Goal: Book appointment/travel/reservation

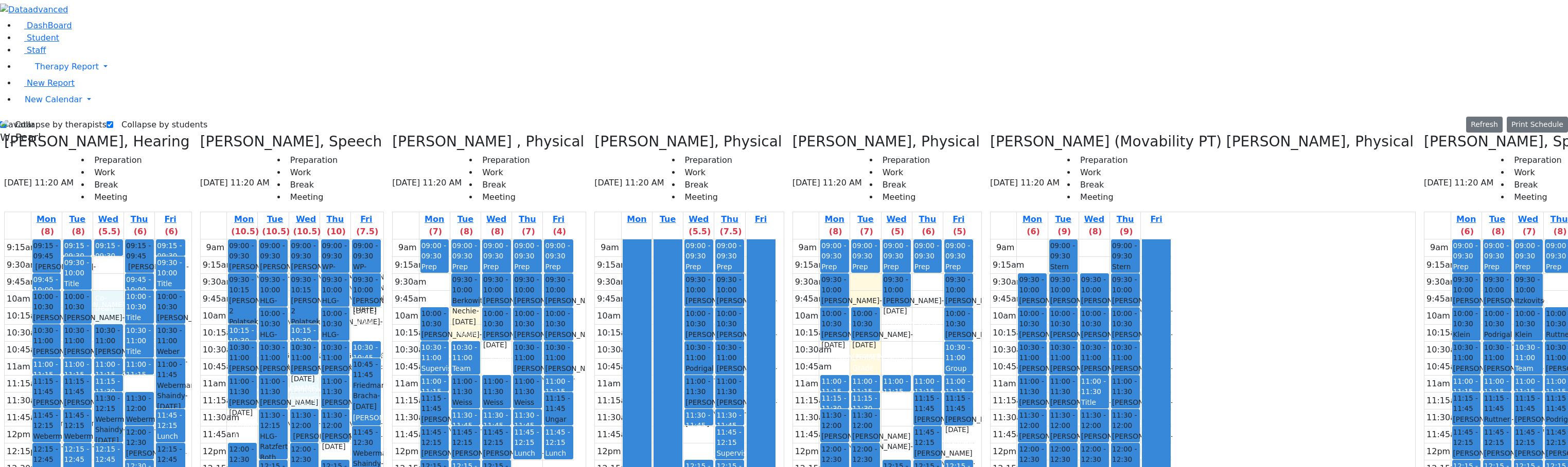
drag, startPoint x: 338, startPoint y: 202, endPoint x: 337, endPoint y: 211, distance: 9.1
click at [336, 239] on div "9am 9:15am 9:30am 9:45am 10am 10:15am 10:30am 10:45am 11am 11:15am 11:30am 11:4…" at bounding box center [291, 443] width 181 height 408
drag, startPoint x: 407, startPoint y: 136, endPoint x: 407, endPoint y: 153, distance: 17.0
click at [381, 239] on div "9am 9:15am 9:30am 9:45am 10am 10:15am 10:30am 10:45am 11am 11:15am 11:30am 11:4…" at bounding box center [291, 443] width 181 height 408
drag, startPoint x: 466, startPoint y: 102, endPoint x: 463, endPoint y: 118, distance: 16.3
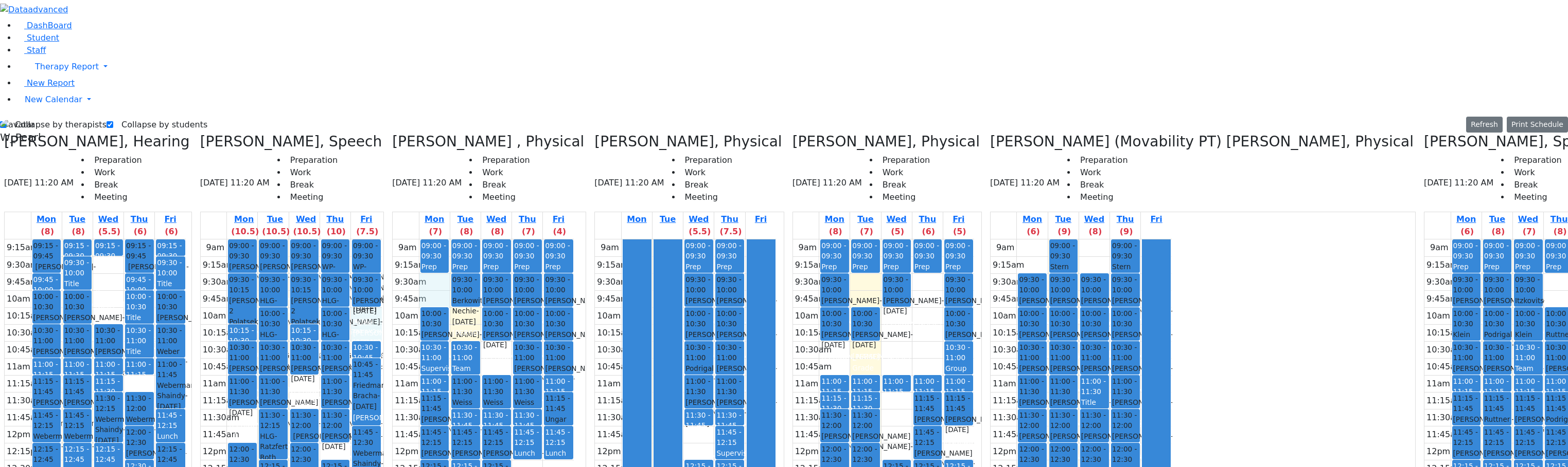
click at [463, 239] on div "9am 9:15am 9:30am 9:45am 10am 10:15am 10:30am 10:45am 11am 11:15am 11:30am 11:4…" at bounding box center [483, 443] width 181 height 408
drag, startPoint x: 408, startPoint y: 135, endPoint x: 408, endPoint y: 143, distance: 8.0
click at [381, 239] on div "9am 9:15am 9:30am 9:45am 10am 10:15am 10:30am 10:45am 11am 11:15am 11:30am 11:4…" at bounding box center [291, 443] width 181 height 408
click at [375, 269] on div "9am 9:15am 9:30am 9:45am 10am 10:15am 10:30am 10:45am 11am 11:15am 11:30am 11:4…" at bounding box center [291, 443] width 181 height 408
click at [344, 239] on div "9am 9:15am 9:30am 9:45am 10am 10:15am 10:30am 10:45am 11am 11:15am 11:30am 11:4…" at bounding box center [291, 443] width 181 height 408
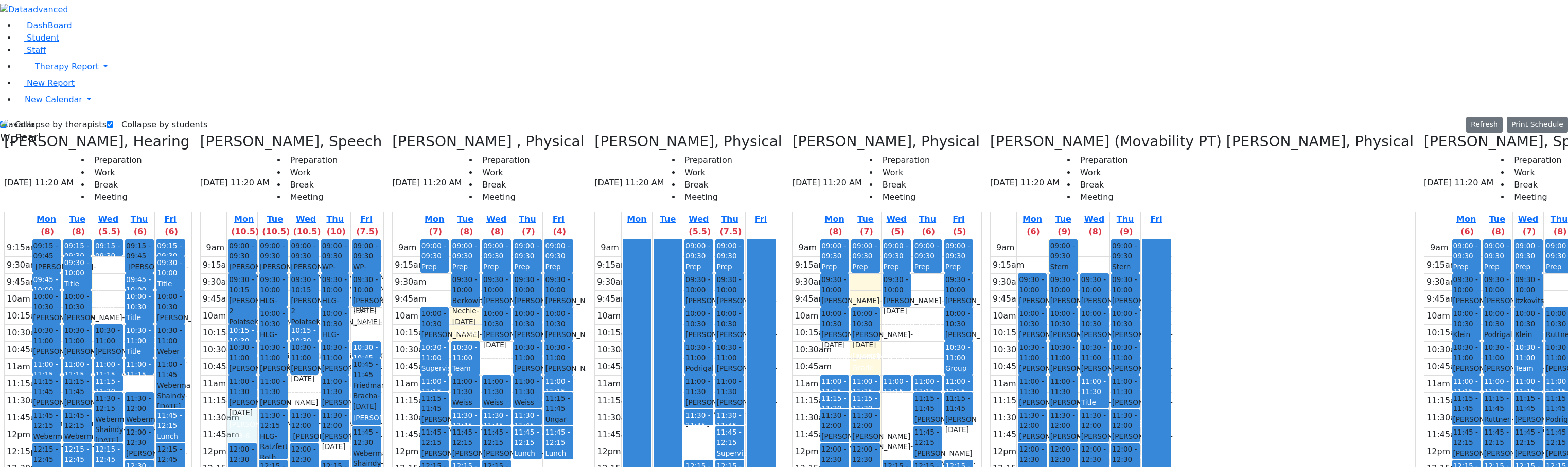
drag, startPoint x: 273, startPoint y: 240, endPoint x: 278, endPoint y: 250, distance: 11.2
click at [278, 250] on div "9am 9:15am 9:30am 9:45am 10am 10:15am 10:30am 10:45am 11am 11:15am 11:30am 11:4…" at bounding box center [291, 443] width 181 height 408
click at [335, 239] on div "9am 9:15am 9:30am 9:45am 10am 10:15am 10:30am 10:45am 11am 11:15am 11:30am 11:4…" at bounding box center [291, 443] width 181 height 408
drag, startPoint x: 365, startPoint y: 268, endPoint x: 334, endPoint y: 196, distance: 78.4
click at [365, 267] on div "9am 9:15am 9:30am 9:45am 10am 10:15am 10:30am 10:45am 11am 11:15am 11:30am 11:4…" at bounding box center [291, 443] width 181 height 408
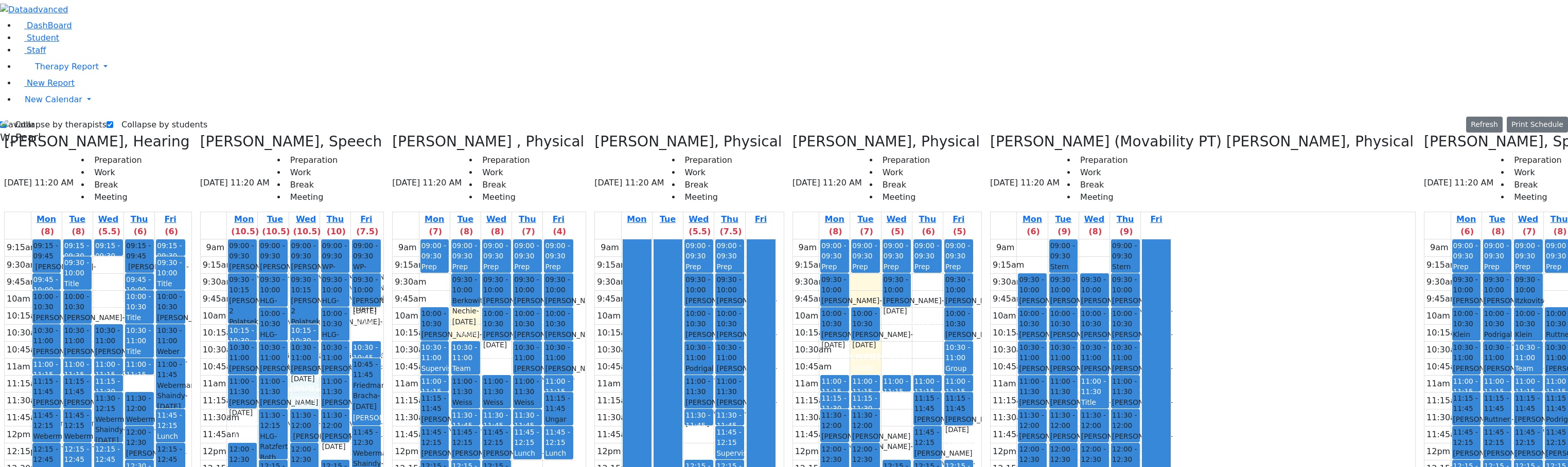
click at [343, 239] on div "9am 9:15am 9:30am 9:45am 10am 10:15am 10:30am 10:45am 11am 11:15am 11:30am 11:4…" at bounding box center [291, 443] width 181 height 408
drag, startPoint x: 282, startPoint y: 239, endPoint x: 285, endPoint y: 244, distance: 5.8
click at [285, 247] on div "9am 9:15am 9:30am 9:45am 10am 10:15am 10:30am 10:45am 11am 11:15am 11:30am 11:4…" at bounding box center [291, 443] width 181 height 408
drag, startPoint x: 527, startPoint y: 172, endPoint x: 527, endPoint y: 180, distance: 8.0
click at [527, 239] on div "9am 9:15am 9:30am 9:45am 10am 10:15am 10:30am 10:45am 11am 11:15am 11:30am 11:4…" at bounding box center [483, 443] width 181 height 408
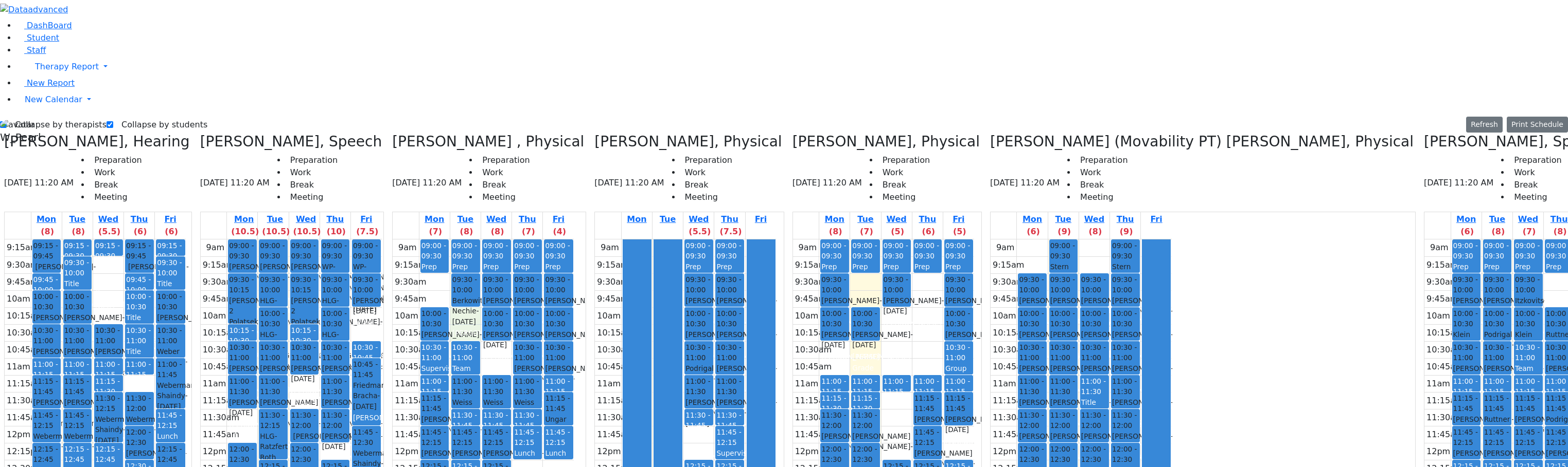
drag, startPoint x: 499, startPoint y: 136, endPoint x: 499, endPoint y: 148, distance: 12.0
click at [499, 239] on div "9am 9:15am 9:30am 9:45am 10am 10:15am 10:30am 10:45am 11am 11:15am 11:30am 11:4…" at bounding box center [483, 443] width 181 height 408
drag, startPoint x: 465, startPoint y: 98, endPoint x: 468, endPoint y: 109, distance: 11.4
click at [470, 239] on div "9am 9:15am 9:30am 9:45am 10am 10:15am 10:30am 10:45am 11am 11:15am 11:30am 11:4…" at bounding box center [483, 443] width 181 height 408
drag, startPoint x: 494, startPoint y: 137, endPoint x: 496, endPoint y: 149, distance: 12.2
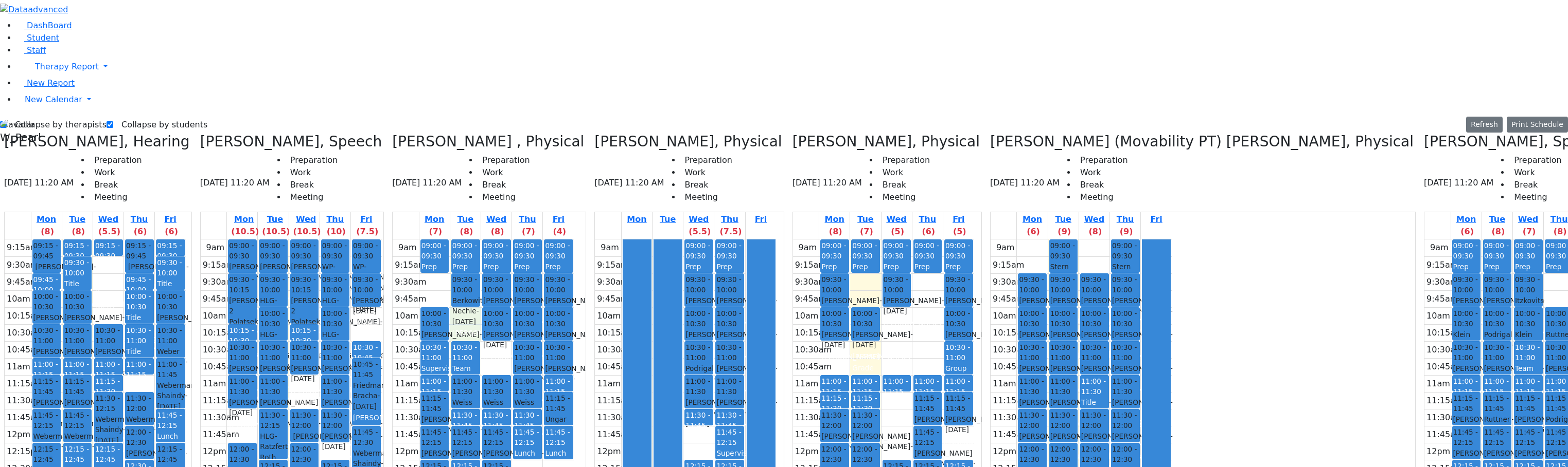
click at [496, 239] on div "9am 9:15am 9:30am 9:45am 10am 10:15am 10:30am 10:45am 11am 11:15am 11:30am 11:4…" at bounding box center [483, 443] width 181 height 408
click at [522, 239] on div "9am 9:15am 9:30am 9:45am 10am 10:15am 10:30am 10:45am 11am 11:15am 11:30am 11:4…" at bounding box center [483, 443] width 181 height 408
click at [566, 307] on div "9am 9:15am 9:30am 9:45am 10am 10:15am 10:30am 10:45am 11am 11:15am 11:30am 11:4…" at bounding box center [483, 443] width 181 height 408
click at [574, 305] on div "9am 9:15am 9:30am 9:45am 10am 10:15am 10:30am 10:45am 11am 11:15am 11:30am 11:4…" at bounding box center [483, 443] width 181 height 408
drag, startPoint x: 709, startPoint y: 266, endPoint x: 711, endPoint y: 257, distance: 9.2
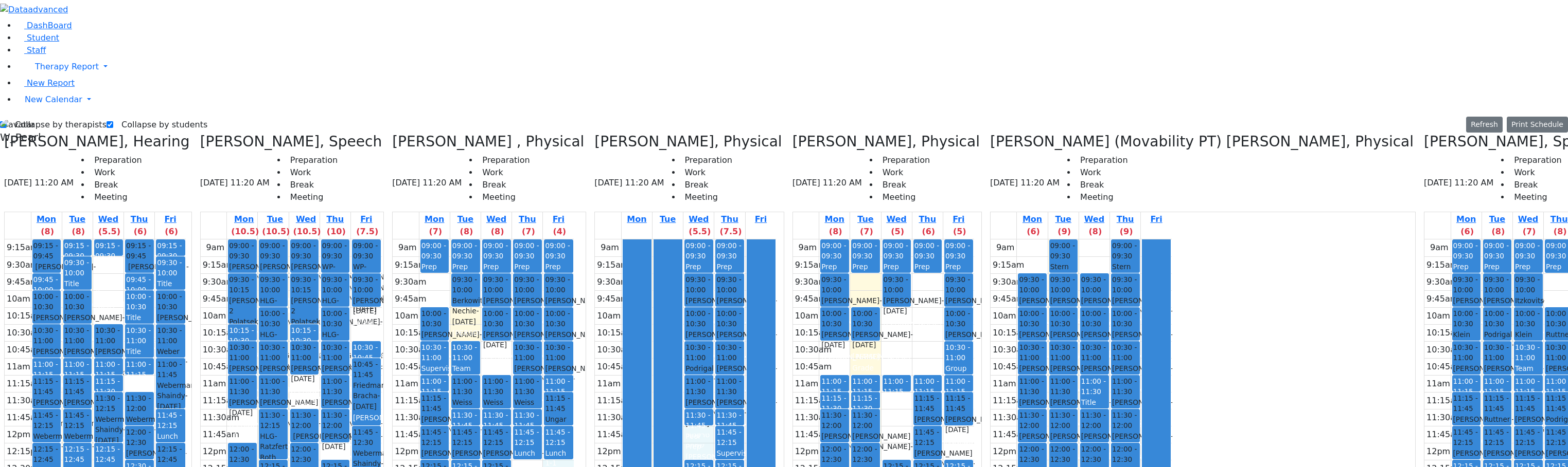
click at [711, 257] on div "9am 9:15am 9:30am 9:45am 10am 10:15am 10:30am 10:45am 11am 11:15am 11:30am 11:4…" at bounding box center [685, 443] width 181 height 408
drag, startPoint x: 832, startPoint y: 171, endPoint x: 836, endPoint y: 177, distance: 7.2
click at [841, 239] on div "9am 9:15am 9:30am 9:45am 10am 10:15am 10:30am 10:45am 11am 11:15am 11:30am 11:4…" at bounding box center [884, 443] width 181 height 408
drag, startPoint x: 876, startPoint y: 182, endPoint x: 890, endPoint y: 178, distance: 14.6
click at [880, 239] on div "9am 9:15am 9:30am 9:45am 10am 10:15am 10:30am 10:45am 11am 11:15am 11:30am 11:4…" at bounding box center [884, 443] width 181 height 408
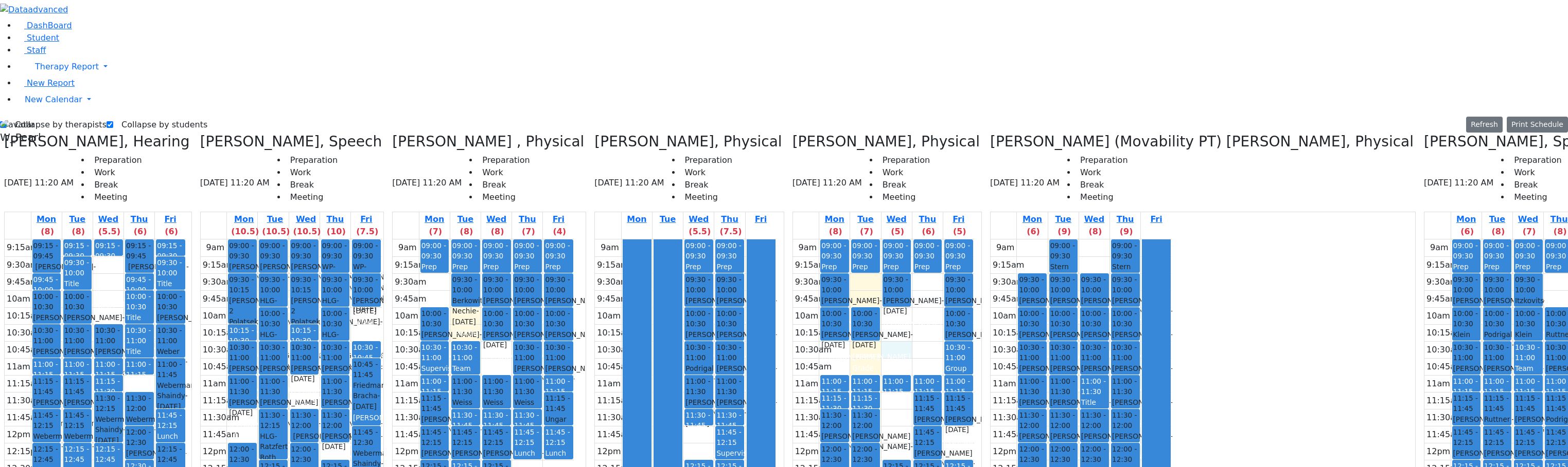
drag, startPoint x: 907, startPoint y: 169, endPoint x: 923, endPoint y: 183, distance: 21.3
click at [917, 239] on div "9am 9:15am 9:30am 9:45am 10am 10:15am 10:30am 10:45am 11am 11:15am 11:30am 11:4…" at bounding box center [884, 443] width 181 height 408
click at [943, 239] on div "9am 9:15am 9:30am 9:45am 10am 10:15am 10:30am 10:45am 11am 11:15am 11:30am 11:4…" at bounding box center [884, 443] width 181 height 408
click at [935, 239] on div "9am 9:15am 9:30am 9:45am 10am 10:15am 10:30am 10:45am 11am 11:15am 11:30am 11:4…" at bounding box center [884, 443] width 181 height 408
click at [908, 239] on div "9am 9:15am 9:30am 9:45am 10am 10:15am 10:30am 10:45am 11am 11:15am 11:30am 11:4…" at bounding box center [884, 443] width 181 height 408
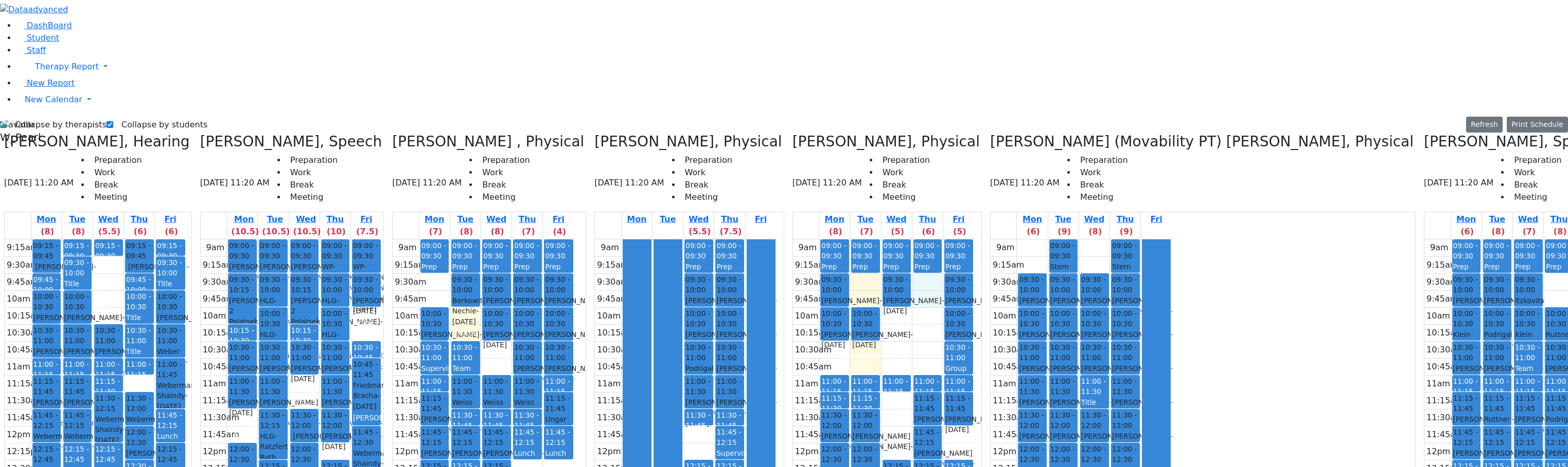
drag, startPoint x: 936, startPoint y: 100, endPoint x: 937, endPoint y: 109, distance: 9.1
click at [937, 239] on div "9am 9:15am 9:30am 9:45am 10am 10:15am 10:30am 10:45am 11am 11:15am 11:30am 11:4…" at bounding box center [884, 443] width 181 height 408
click at [872, 239] on div "9am 9:15am 9:30am 9:45am 10am 10:15am 10:30am 10:45am 11am 11:15am 11:30am 11:4…" at bounding box center [884, 443] width 181 height 408
drag, startPoint x: 897, startPoint y: 136, endPoint x: 902, endPoint y: 148, distance: 13.0
click at [902, 239] on div "9am 9:15am 9:30am 9:45am 10am 10:15am 10:30am 10:45am 11am 11:15am 11:30am 11:4…" at bounding box center [884, 443] width 181 height 408
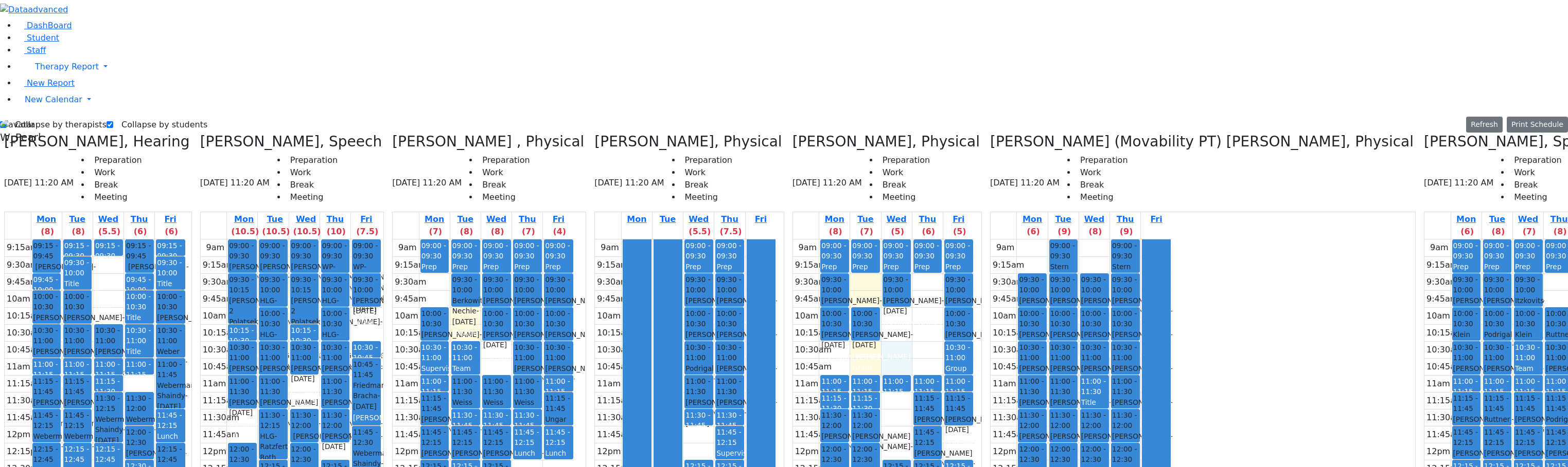
drag, startPoint x: 908, startPoint y: 173, endPoint x: 903, endPoint y: 180, distance: 8.6
click at [910, 239] on div "9am 9:15am 9:30am 9:45am 10am 10:15am 10:30am 10:45am 11am 11:15am 11:30am 11:4…" at bounding box center [884, 443] width 181 height 408
drag, startPoint x: 881, startPoint y: 173, endPoint x: 855, endPoint y: 173, distance: 26.0
click at [875, 239] on div "9am 9:15am 9:30am 9:45am 10am 10:15am 10:30am 10:45am 11am 11:15am 11:30am 11:4…" at bounding box center [884, 443] width 181 height 408
drag, startPoint x: 851, startPoint y: 172, endPoint x: 850, endPoint y: 191, distance: 19.0
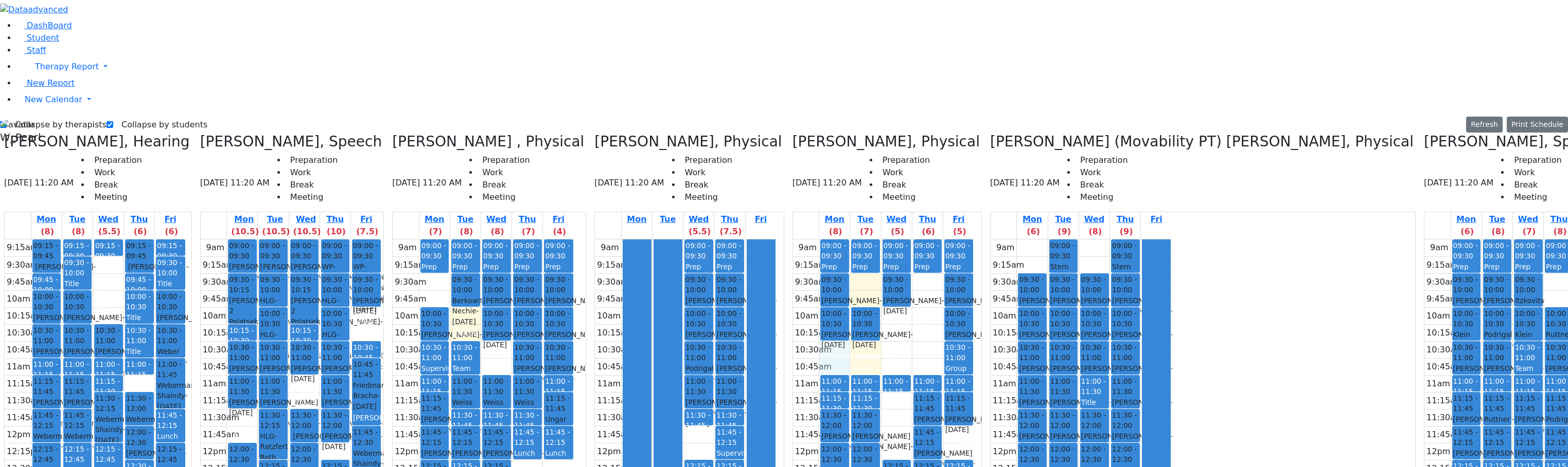
click at [850, 239] on div "9am 9:15am 9:30am 9:45am 10am 10:15am 10:30am 10:45am 11am 11:15am 11:30am 11:4…" at bounding box center [884, 443] width 181 height 408
drag, startPoint x: 910, startPoint y: 169, endPoint x: 918, endPoint y: 179, distance: 12.8
click at [918, 239] on div "9am 9:15am 9:30am 9:45am 10am 10:15am 10:30am 10:45am 11am 11:15am 11:30am 11:4…" at bounding box center [884, 443] width 181 height 408
click at [935, 239] on div "9am 9:15am 9:30am 9:45am 10am 10:15am 10:30am 10:45am 11am 11:15am 11:30am 11:4…" at bounding box center [884, 443] width 181 height 408
drag, startPoint x: 909, startPoint y: 133, endPoint x: 909, endPoint y: 140, distance: 7.0
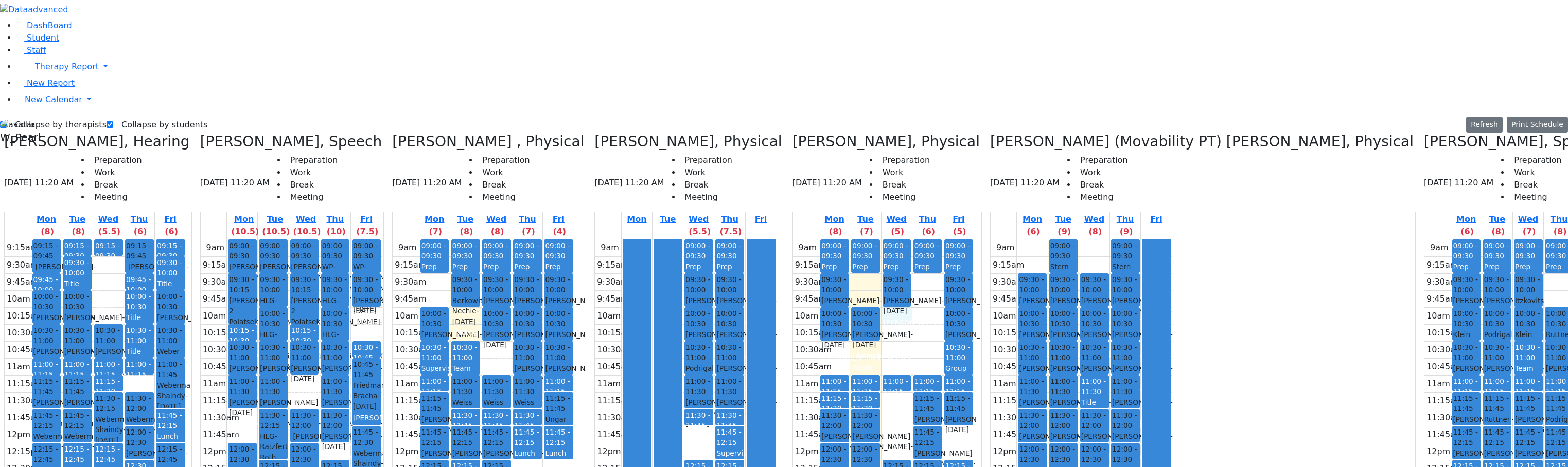
click at [909, 239] on div "9am 9:15am 9:30am 9:45am 10am 10:15am 10:30am 10:45am 11am 11:15am 11:30am 11:4…" at bounding box center [884, 443] width 181 height 408
drag, startPoint x: 935, startPoint y: 103, endPoint x: 936, endPoint y: 114, distance: 11.0
click at [936, 239] on div "9am 9:15am 9:30am 9:45am 10am 10:15am 10:30am 10:45am 11am 11:15am 11:30am 11:4…" at bounding box center [884, 443] width 181 height 408
drag, startPoint x: 919, startPoint y: 137, endPoint x: 927, endPoint y: 147, distance: 12.8
click at [919, 239] on div "9am 9:15am 9:30am 9:45am 10am 10:15am 10:30am 10:45am 11am 11:15am 11:30am 11:4…" at bounding box center [884, 443] width 181 height 408
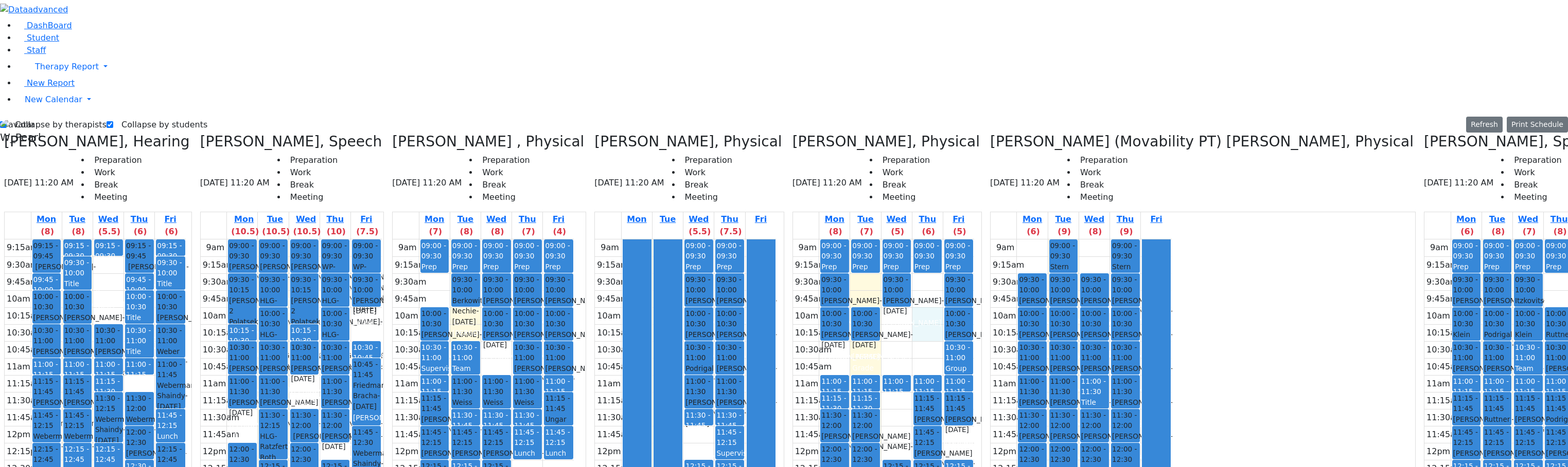
drag, startPoint x: 929, startPoint y: 138, endPoint x: 929, endPoint y: 151, distance: 13.0
click at [929, 239] on div "9am 9:15am 9:30am 9:45am 10am 10:15am 10:30am 10:45am 11am 11:15am 11:30am 11:4…" at bounding box center [884, 443] width 181 height 408
drag, startPoint x: 929, startPoint y: 170, endPoint x: 928, endPoint y: 179, distance: 9.1
click at [926, 239] on div "9am 9:15am 9:30am 9:45am 10am 10:15am 10:30am 10:45am 11am 11:15am 11:30am 11:4…" at bounding box center [884, 443] width 181 height 408
drag, startPoint x: 911, startPoint y: 171, endPoint x: 911, endPoint y: 184, distance: 13.0
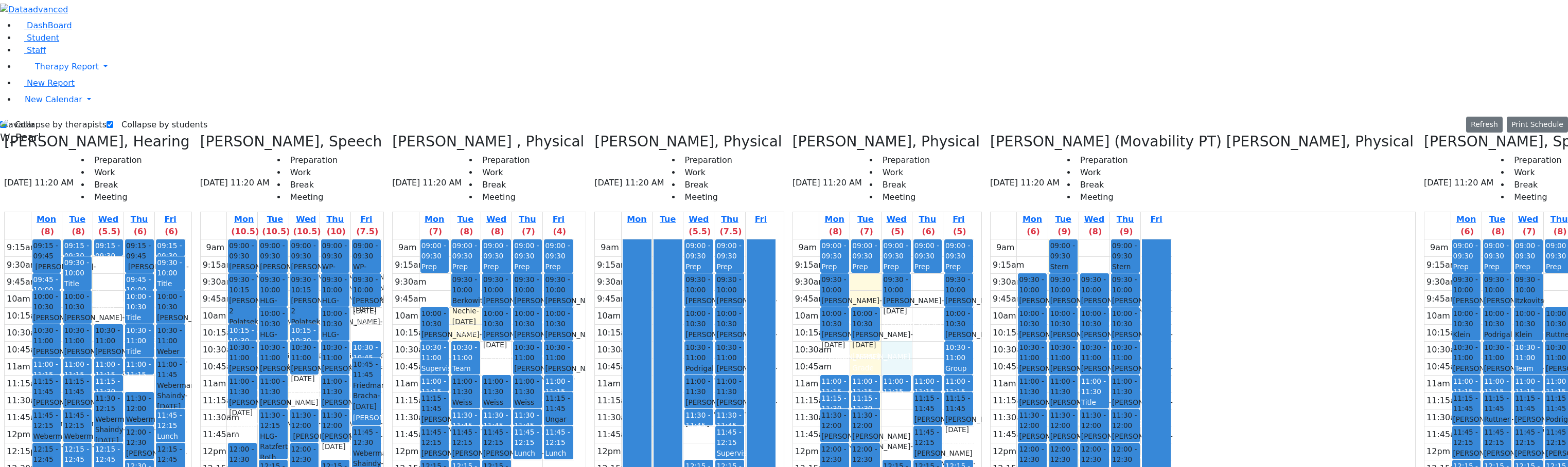
click at [911, 239] on div "9am 9:15am 9:30am 9:45am 10am 10:15am 10:30am 10:45am 11am 11:15am 11:30am 11:4…" at bounding box center [884, 443] width 181 height 408
drag, startPoint x: 886, startPoint y: 171, endPoint x: 856, endPoint y: 167, distance: 30.3
click at [882, 239] on div "9am 9:15am 9:30am 9:45am 10am 10:15am 10:30am 10:45am 11am 11:15am 11:30am 11:4…" at bounding box center [884, 443] width 181 height 408
click at [844, 239] on div "9am 9:15am 9:30am 9:45am 10am 10:15am 10:30am 10:45am 11am 11:15am 11:30am 11:4…" at bounding box center [884, 443] width 181 height 408
drag, startPoint x: 864, startPoint y: 108, endPoint x: 886, endPoint y: 112, distance: 22.4
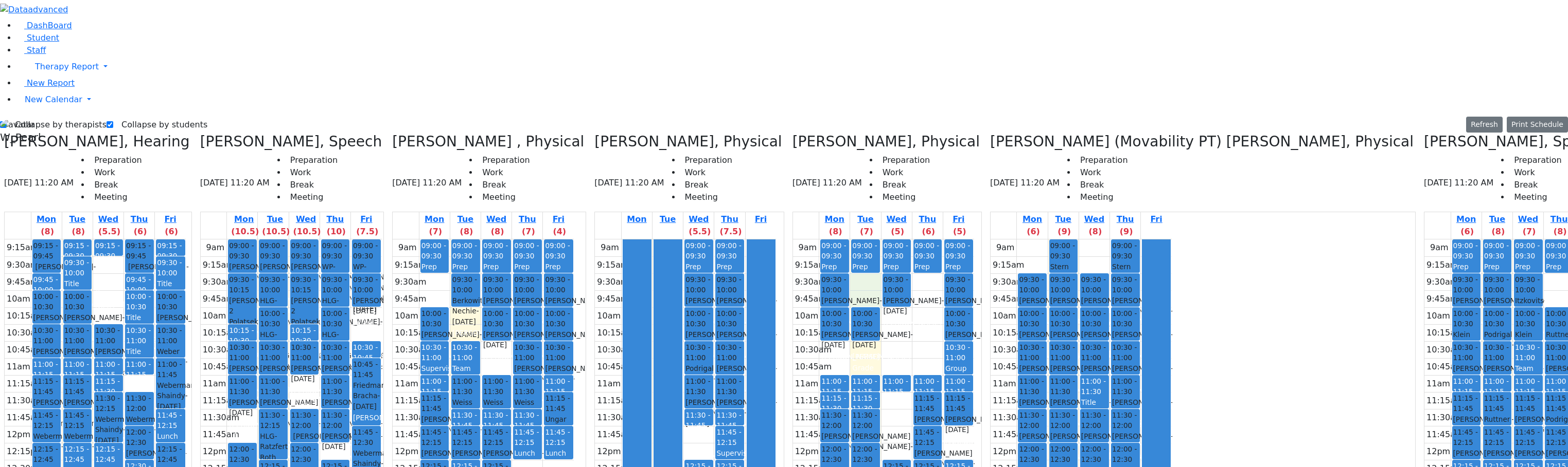
click at [876, 239] on div "9am 9:15am 9:30am 9:45am 10am 10:15am 10:30am 10:45am 11am 11:15am 11:30am 11:4…" at bounding box center [884, 443] width 181 height 408
drag, startPoint x: 926, startPoint y: 92, endPoint x: 928, endPoint y: 109, distance: 17.1
click at [928, 239] on div "9am 9:15am 9:30am 9:45am 10am 10:15am 10:30am 10:45am 11am 11:15am 11:30am 11:4…" at bounding box center [884, 443] width 181 height 408
drag, startPoint x: 929, startPoint y: 133, endPoint x: 929, endPoint y: 143, distance: 10.0
click at [929, 239] on div "9am 9:15am 9:30am 9:45am 10am 10:15am 10:30am 10:45am 11am 11:15am 11:30am 11:4…" at bounding box center [884, 443] width 181 height 408
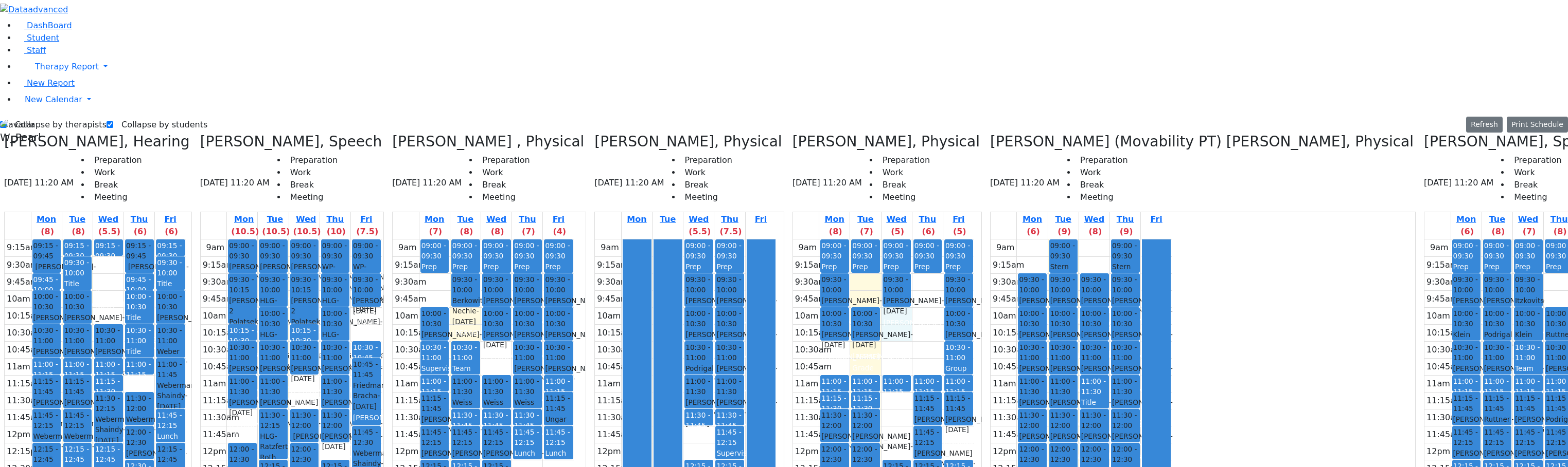
click at [912, 239] on div "9am 9:15am 9:30am 9:45am 10am 10:15am 10:30am 10:45am 11am 11:15am 11:30am 11:4…" at bounding box center [884, 443] width 181 height 408
drag, startPoint x: 911, startPoint y: 167, endPoint x: 911, endPoint y: 190, distance: 23.0
click at [911, 239] on div "9am 9:15am 9:30am 9:45am 10am 10:15am 10:30am 10:45am 11am 11:15am 11:30am 11:4…" at bounding box center [884, 443] width 181 height 408
drag, startPoint x: 882, startPoint y: 174, endPoint x: 875, endPoint y: 179, distance: 8.6
click at [884, 239] on div "9am 9:15am 9:30am 9:45am 10am 10:15am 10:30am 10:45am 11am 11:15am 11:30am 11:4…" at bounding box center [884, 443] width 181 height 408
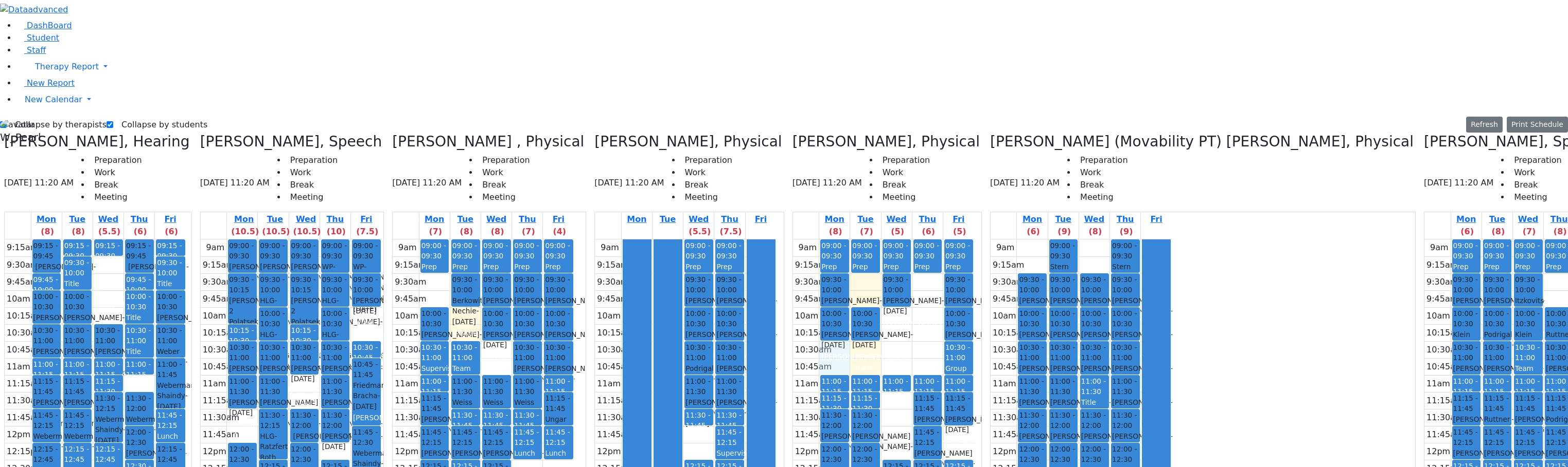
drag
click at [854, 239] on div "9am 9:15am 9:30am 9:45am 10am 10:15am 10:30am 10:45am 11am 11:15am 11:30am 11:4…" at bounding box center [884, 443] width 181 height 408
click at [886, 239] on div "9am 9:15am 9:30am 9:45am 10am 10:15am 10:30am 10:45am 11am 11:15am 11:30am 11:4…" at bounding box center [884, 443] width 181 height 408
click at [899, 239] on div "9am 9:15am 9:30am 9:45am 10am 10:15am 10:30am 10:45am 11am 11:15am 11:30am 11:4…" at bounding box center [884, 443] width 181 height 408
click at [933, 239] on div "9am 9:15am 9:30am 9:45am 10am 10:15am 10:30am 10:45am 11am 11:15am 11:30am 11:4…" at bounding box center [884, 443] width 181 height 408
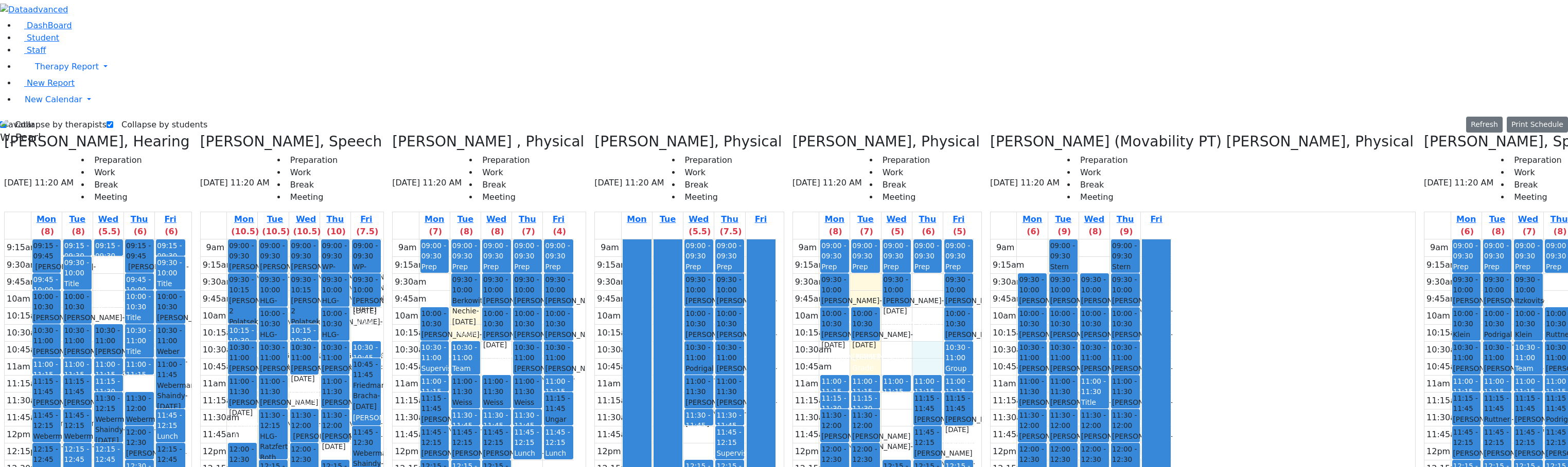
click at [933, 239] on div "9am 9:15am 9:30am 9:45am 10am 10:15am 10:30am 10:45am 11am 11:15am 11:30am 11:4…" at bounding box center [884, 443] width 181 height 408
click at [910, 239] on div "9am 9:15am 9:30am 9:45am 10am 10:15am 10:30am 10:45am 11am 11:15am 11:30am 11:4…" at bounding box center [884, 443] width 181 height 408
click at [890, 239] on div "9am 9:15am 9:30am 9:45am 10am 10:15am 10:30am 10:45am 11am 11:15am 11:30am 11:4…" at bounding box center [884, 443] width 181 height 408
click at [908, 239] on div "9am 9:15am 9:30am 9:45am 10am 10:15am 10:30am 10:45am 11am 11:15am 11:30am 11:4…" at bounding box center [884, 443] width 181 height 408
click at [934, 239] on div "9am 9:15am 9:30am 9:45am 10am 10:15am 10:30am 10:45am 11am 11:15am 11:30am 11:4…" at bounding box center [884, 443] width 181 height 408
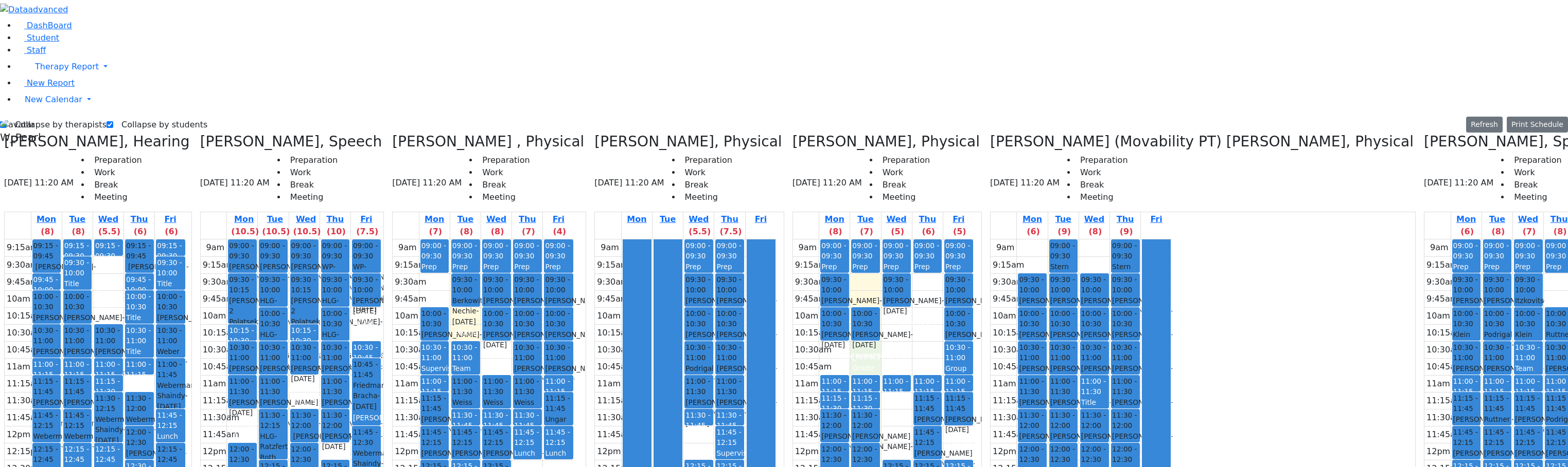
click at [884, 239] on div "9am 9:15am 9:30am 9:45am 10am 10:15am 10:30am 10:45am 11am 11:15am 11:30am 11:4…" at bounding box center [884, 443] width 181 height 408
click at [903, 239] on div "9am 9:15am 9:30am 9:45am 10am 10:15am 10:30am 10:45am 11am 11:15am 11:30am 11:4…" at bounding box center [884, 443] width 181 height 408
click at [929, 239] on div "9am 9:15am 9:30am 9:45am 10am 10:15am 10:30am 10:45am 11am 11:15am 11:30am 11:4…" at bounding box center [884, 443] width 181 height 408
click at [907, 239] on div "9am 9:15am 9:30am 9:45am 10am 10:15am 10:30am 10:45am 11am 11:15am 11:30am 11:4…" at bounding box center [884, 443] width 181 height 408
click at [886, 239] on div "9am 9:15am 9:30am 9:45am 10am 10:15am 10:30am 10:45am 11am 11:15am 11:30am 11:4…" at bounding box center [884, 443] width 181 height 408
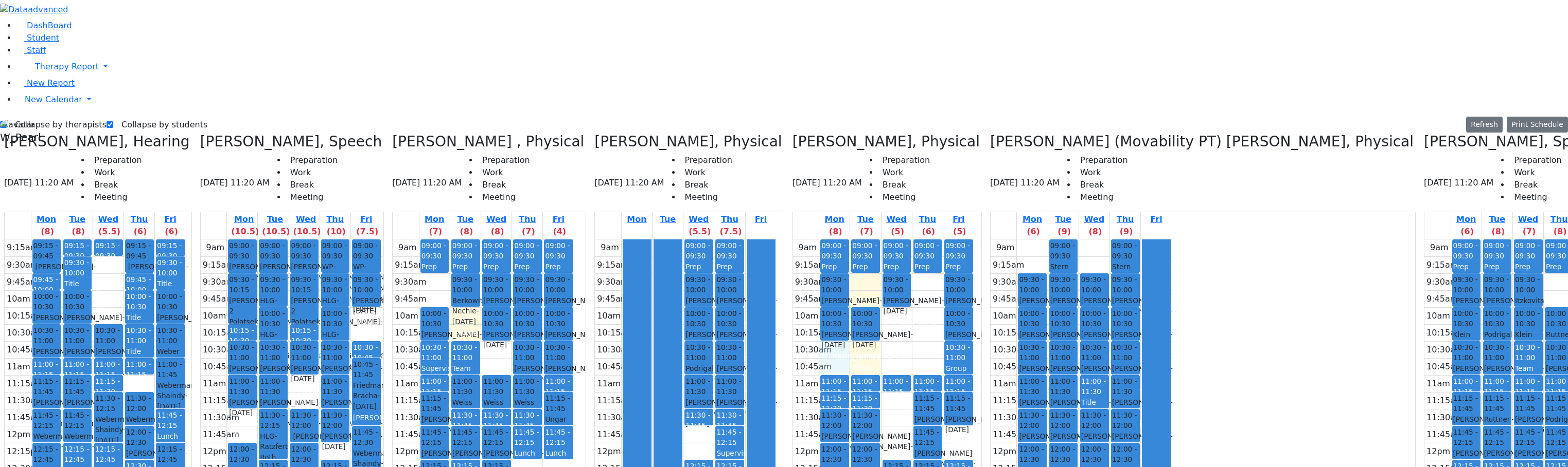
click at [859, 239] on div "9am 9:15am 9:30am 9:45am 10am 10:15am 10:30am 10:45am 11am 11:15am 11:30am 11:4…" at bounding box center [884, 443] width 181 height 408
click at [886, 239] on div "9am 9:15am 9:30am 9:45am 10am 10:15am 10:30am 10:45am 11am 11:15am 11:30am 11:4…" at bounding box center [884, 443] width 181 height 408
click at [910, 239] on div "9am 9:15am 9:30am 9:45am 10am 10:15am 10:30am 10:45am 11am 11:15am 11:30am 11:4…" at bounding box center [884, 443] width 181 height 408
click at [931, 239] on div "9am 9:15am 9:30am 9:45am 10am 10:15am 10:30am 10:45am 11am 11:15am 11:30am 11:4…" at bounding box center [884, 443] width 181 height 408
click at [908, 239] on div "9am 9:15am 9:30am 9:45am 10am 10:15am 10:30am 10:45am 11am 11:15am 11:30am 11:4…" at bounding box center [884, 443] width 181 height 408
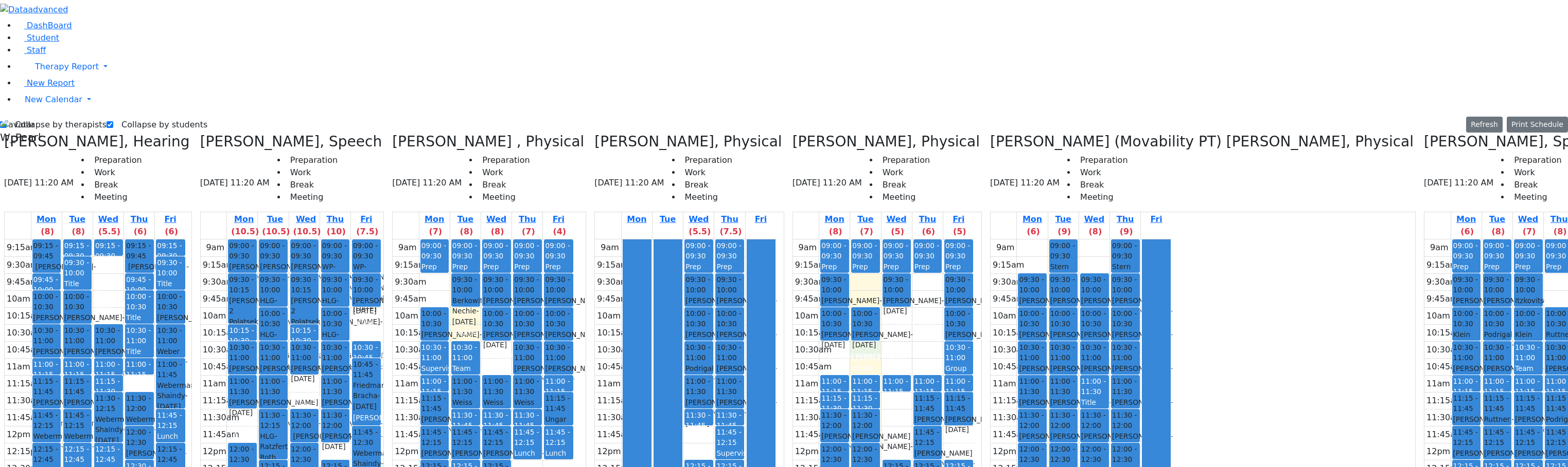
click at [879, 239] on div "9am 9:15am 9:30am 9:45am 10am 10:15am 10:30am 10:45am 11am 11:15am 11:30am 11:4…" at bounding box center [884, 443] width 181 height 408
click at [857, 239] on div "9am 9:15am 9:30am 9:45am 10am 10:15am 10:30am 10:45am 11am 11:15am 11:30am 11:4…" at bounding box center [884, 443] width 181 height 408
click at [879, 239] on div "9am 9:15am 9:30am 9:45am 10am 10:15am 10:30am 10:45am 11am 11:15am 11:30am 11:4…" at bounding box center [884, 443] width 181 height 408
click at [900, 239] on div "9am 9:15am 9:30am 9:45am 10am 10:15am 10:30am 10:45am 11am 11:15am 11:30am 11:4…" at bounding box center [884, 443] width 181 height 408
click at [929, 239] on div "9am 9:15am 9:30am 9:45am 10am 10:15am 10:30am 10:45am 11am 11:15am 11:30am 11:4…" at bounding box center [884, 443] width 181 height 408
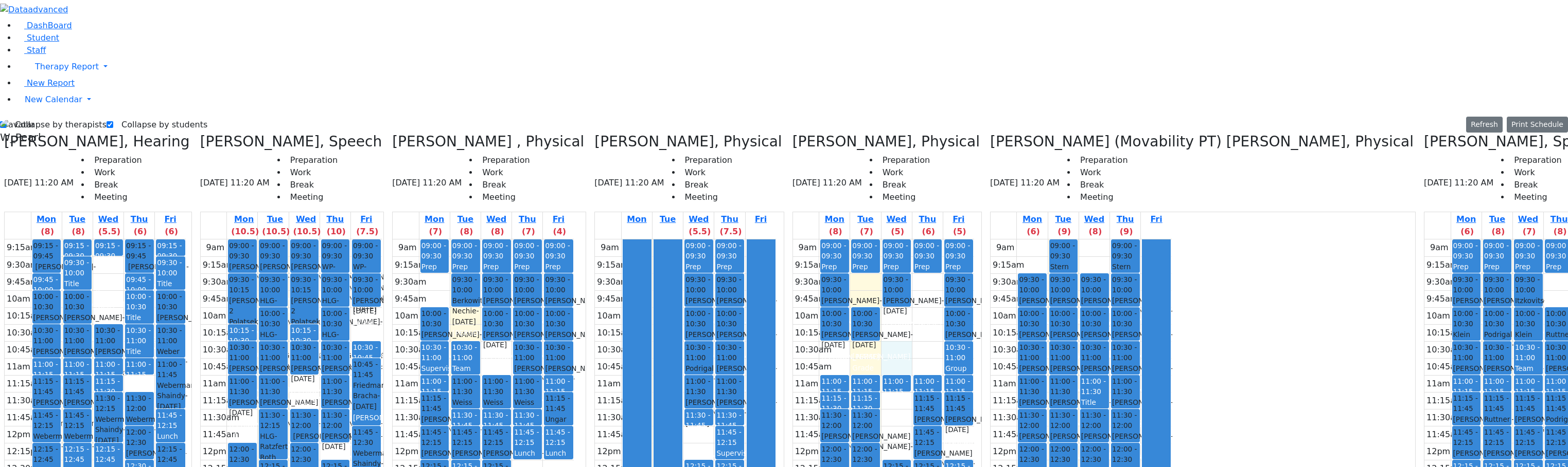
click at [915, 239] on div "9am 9:15am 9:30am 9:45am 10am 10:15am 10:30am 10:45am 11am 11:15am 11:30am 11:4…" at bounding box center [884, 443] width 181 height 408
click at [881, 239] on div "9am 9:15am 9:30am 9:45am 10am 10:15am 10:30am 10:45am 11am 11:15am 11:30am 11:4…" at bounding box center [884, 443] width 181 height 408
click at [849, 239] on div "9am 9:15am 9:30am 9:45am 10am 10:15am 10:30am 10:45am 11am 11:15am 11:30am 11:4…" at bounding box center [884, 443] width 181 height 408
click at [875, 239] on div "9am 9:15am 9:30am 9:45am 10am 10:15am 10:30am 10:45am 11am 11:15am 11:30am 11:4…" at bounding box center [884, 443] width 181 height 408
click at [934, 239] on div "9am 9:15am 9:30am 9:45am 10am 10:15am 10:30am 10:45am 11am 11:15am 11:30am 11:4…" at bounding box center [884, 443] width 181 height 408
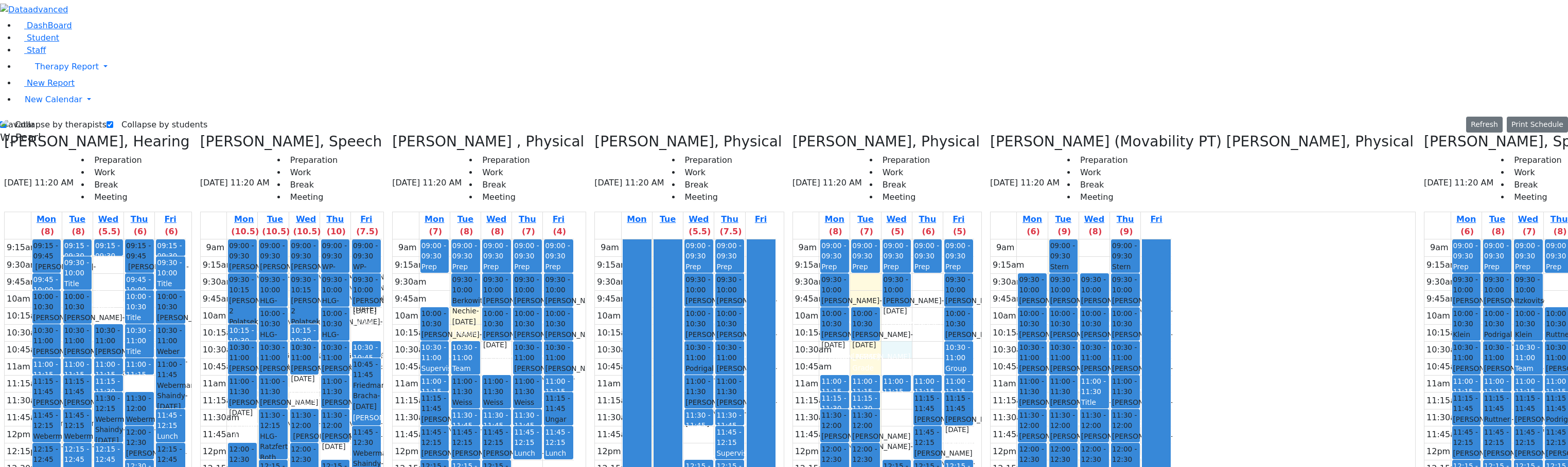
click at [913, 239] on div "9am 9:15am 9:30am 9:45am 10am 10:15am 10:30am 10:45am 11am 11:15am 11:30am 11:4…" at bounding box center [884, 443] width 181 height 408
click at [886, 239] on div "9am 9:15am 9:30am 9:45am 10am 10:15am 10:30am 10:45am 11am 11:15am 11:30am 11:4…" at bounding box center [884, 443] width 181 height 408
click at [854, 239] on div "9am 9:15am 9:30am 9:45am 10am 10:15am 10:30am 10:45am 11am 11:15am 11:30am 11:4…" at bounding box center [884, 443] width 181 height 408
click at [874, 239] on div "9am 9:15am 9:30am 9:45am 10am 10:15am 10:30am 10:45am 11am 11:15am 11:30am 11:4…" at bounding box center [884, 443] width 181 height 408
click at [903, 239] on div "9am 9:15am 9:30am 9:45am 10am 10:15am 10:30am 10:45am 11am 11:15am 11:30am 11:4…" at bounding box center [884, 443] width 181 height 408
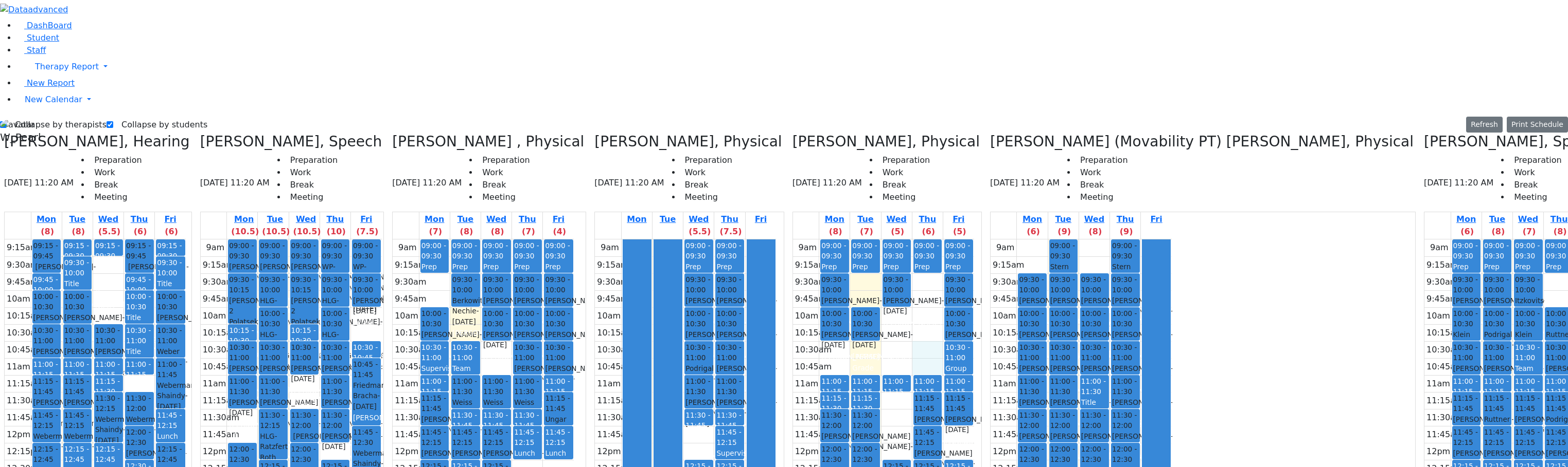
click at [930, 239] on div "9am 9:15am 9:30am 9:45am 10am 10:15am 10:30am 10:45am 11am 11:15am 11:30am 11:4…" at bounding box center [884, 443] width 181 height 408
click at [897, 239] on div "9am 9:15am 9:30am 9:45am 10am 10:15am 10:30am 10:45am 11am 11:15am 11:30am 11:4…" at bounding box center [884, 443] width 181 height 408
click at [876, 239] on div "9am 9:15am 9:30am 9:45am 10am 10:15am 10:30am 10:45am 11am 11:15am 11:30am 11:4…" at bounding box center [884, 443] width 181 height 408
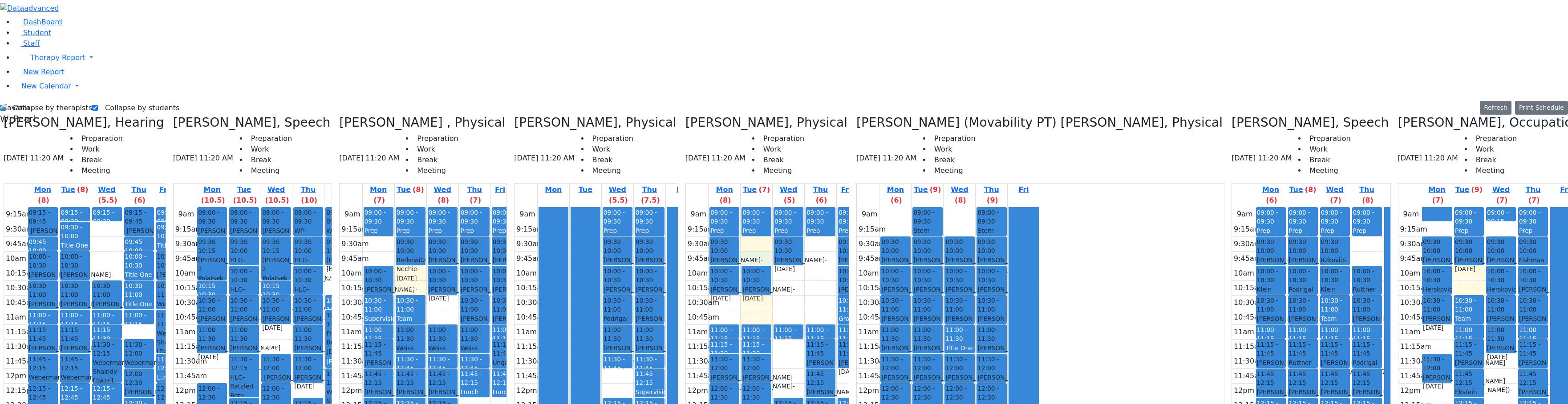
drag, startPoint x: 294, startPoint y: 338, endPoint x: 305, endPoint y: 349, distance: 15.6
click at [296, 350] on div "9am 9:15am 9:30am 9:45am 10am 10:15am 10:30am 10:45am 11am 11:15am 11:30am 11:4…" at bounding box center [264, 383] width 183 height 353
drag, startPoint x: 368, startPoint y: 343, endPoint x: 371, endPoint y: 353, distance: 10.4
click at [357, 353] on div "9am 9:15am 9:30am 9:45am 10am 10:15am 10:30am 10:45am 11am 11:15am 11:30am 11:4…" at bounding box center [264, 383] width 183 height 353
drag, startPoint x: 294, startPoint y: 343, endPoint x: 313, endPoint y: 347, distance: 19.4
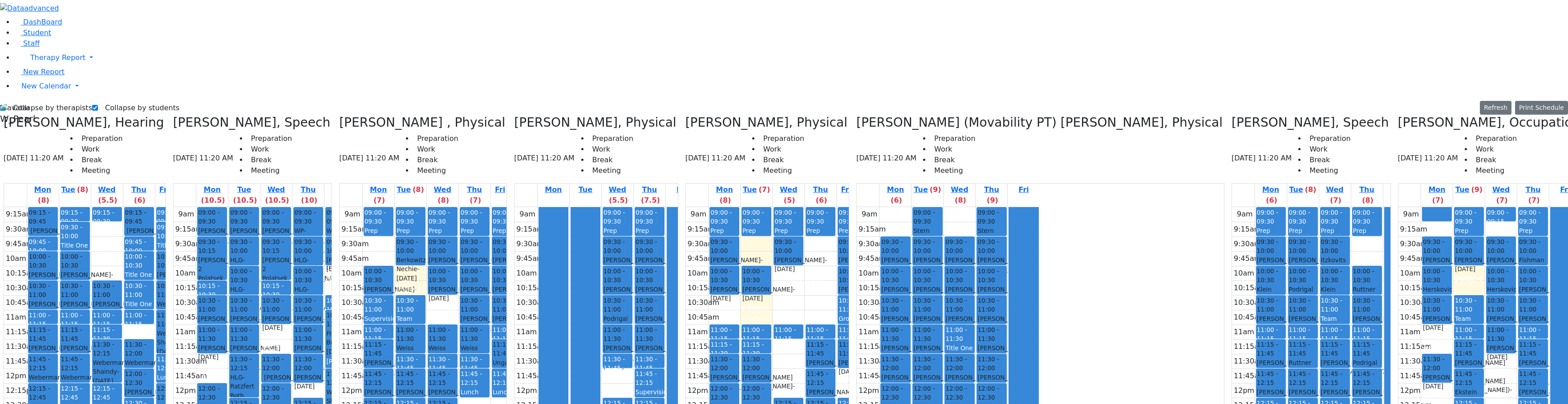
click at [297, 351] on div "9am 9:15am 9:30am 9:45am 10am 10:15am 10:30am 10:45am 11am 11:15am 11:30am 11:4…" at bounding box center [264, 383] width 183 height 353
drag, startPoint x: 355, startPoint y: 344, endPoint x: 358, endPoint y: 356, distance: 12.4
click at [357, 356] on div "9am 9:15am 9:30am 9:45am 10am 10:15am 10:30am 10:45am 11am 11:15am 11:30am 11:4…" at bounding box center [264, 383] width 183 height 353
drag, startPoint x: 297, startPoint y: 337, endPoint x: 301, endPoint y: 344, distance: 8.1
click at [301, 349] on div "9am 9:15am 9:30am 9:45am 10am 10:15am 10:30am 10:45am 11am 11:15am 11:30am 11:4…" at bounding box center [264, 383] width 183 height 353
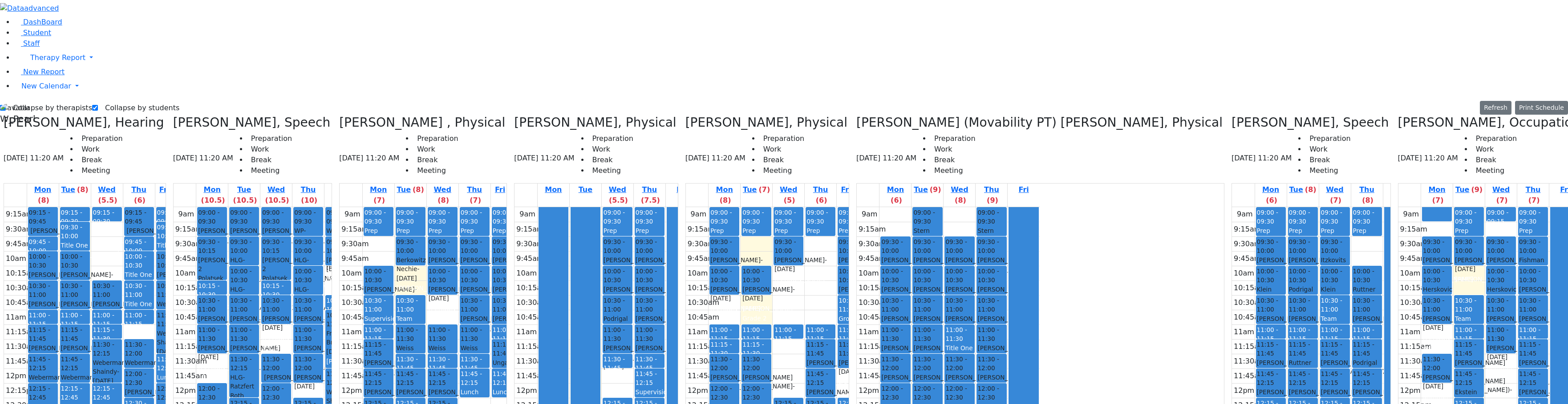
drag, startPoint x: 359, startPoint y: 339, endPoint x: 362, endPoint y: 344, distance: 5.8
click at [357, 352] on div "9am 9:15am 9:30am 9:45am 10am 10:15am 10:30am 10:45am 11am 11:15am 11:30am 11:4…" at bounding box center [264, 383] width 183 height 353
drag, startPoint x: 398, startPoint y: 122, endPoint x: 399, endPoint y: 137, distance: 15.0
click at [357, 207] on div "9am 9:15am 9:30am 9:45am 10am 10:15am 10:30am 10:45am 11am 11:15am 11:30am 11:4…" at bounding box center [264, 383] width 183 height 353
drag, startPoint x: 398, startPoint y: 119, endPoint x: 399, endPoint y: 129, distance: 10.0
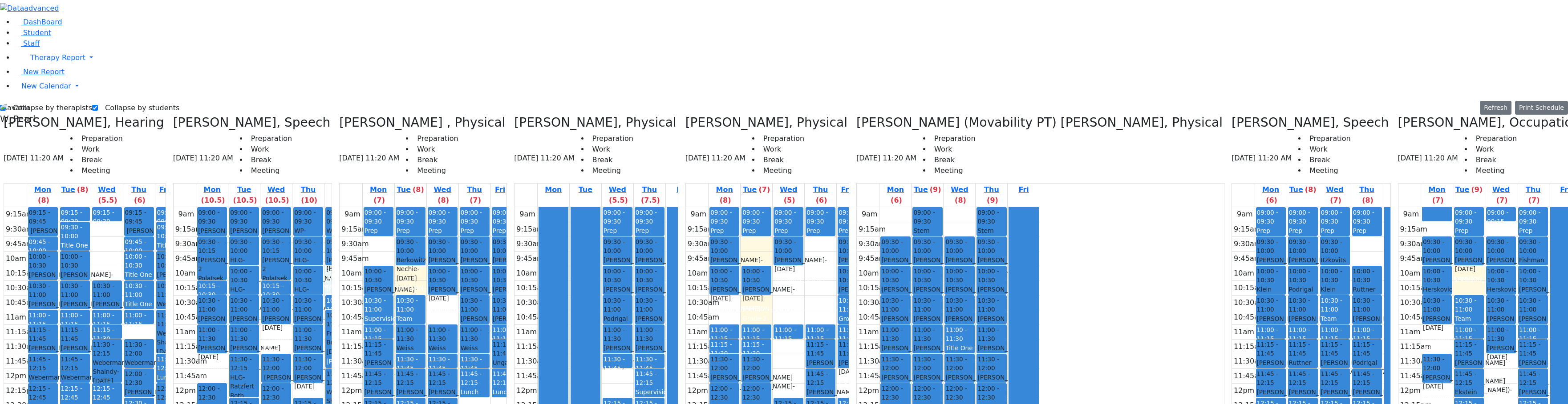
click at [350, 339] on span "- [DATE]" at bounding box center [338, 347] width 24 height 16
drag, startPoint x: 411, startPoint y: 117, endPoint x: 410, endPoint y: 123, distance: 6.1
click at [332, 207] on td "9am 9:15am 9:30am 9:45am 10am 10:15am 10:30am 10:45am 11am 11:15am 11:30am 11:4…" at bounding box center [252, 383] width 159 height 353
click at [357, 233] on div "9am 9:15am 9:30am 9:45am 10am 10:15am 10:30am 10:45am 11am 11:15am 11:30am 11:4…" at bounding box center [264, 383] width 183 height 353
click at [357, 339] on div "9am 9:15am 9:30am 9:45am 10am 10:15am 10:30am 10:45am 11am 11:15am 11:30am 11:4…" at bounding box center [264, 383] width 183 height 353
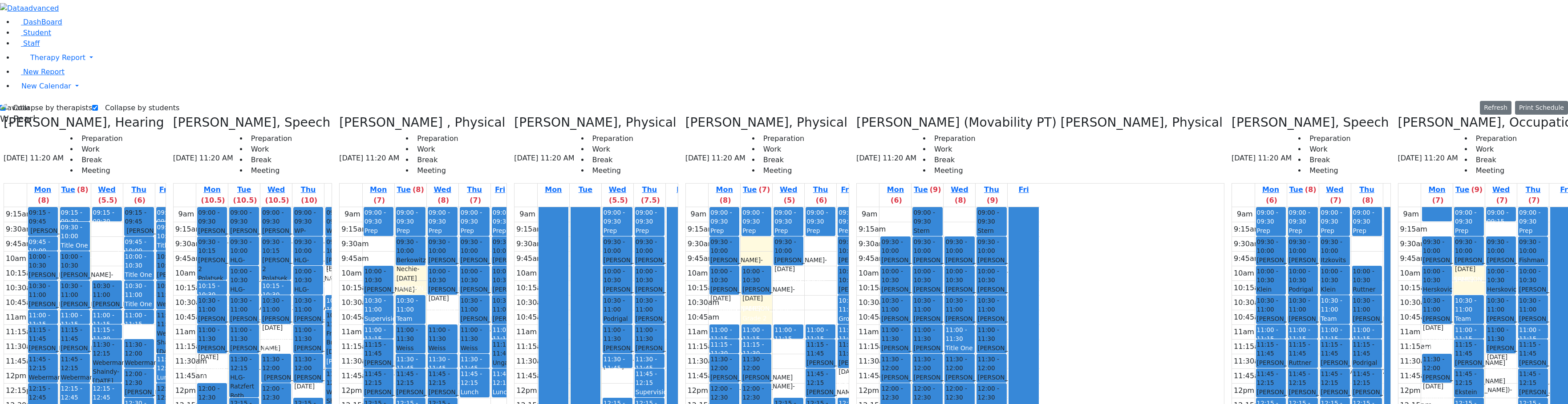
drag, startPoint x: 362, startPoint y: 338, endPoint x: 366, endPoint y: 344, distance: 7.2
drag, startPoint x: 388, startPoint y: 321, endPoint x: 392, endPoint y: 329, distance: 8.9
click at [357, 333] on div "9am 9:15am 9:30am 9:45am 10am 10:15am 10:30am 10:45am 11am 11:15am 11:30am 11:4…" at bounding box center [264, 383] width 183 height 353
drag, startPoint x: 372, startPoint y: 340, endPoint x: 372, endPoint y: 351, distance: 11.0
click at [357, 351] on div "9am 9:15am 9:30am 9:45am 10am 10:15am 10:30am 10:45am 11am 11:15am 11:30am 11:4…" at bounding box center [264, 383] width 183 height 353
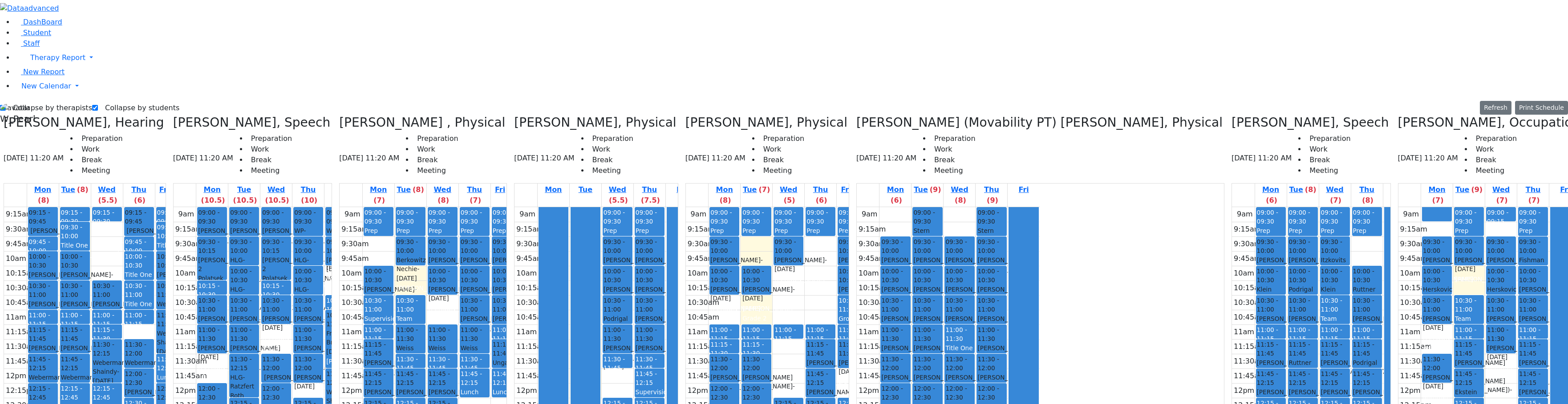
drag, startPoint x: 388, startPoint y: 333, endPoint x: 394, endPoint y: 345, distance: 13.4
click at [357, 353] on div "9am 9:15am 9:30am 9:45am 10am 10:15am 10:30am 10:45am 11am 11:15am 11:30am 11:4…" at bounding box center [264, 383] width 183 height 353
click at [350, 339] on div "9am 9:15am 9:30am 9:45am 10am 10:15am 10:30am 10:45am 11am 11:15am 11:30am 11:4…" at bounding box center [264, 383] width 183 height 353
click at [315, 207] on div "9am 9:15am 9:30am 9:45am 10am 10:15am 10:30am 10:45am 11am 11:15am 11:30am 11:4…" at bounding box center [264, 383] width 183 height 353
click at [324, 207] on div "9am 9:15am 9:30am 9:45am 10am 10:15am 10:30am 10:45am 11am 11:15am 11:30am 11:4…" at bounding box center [264, 383] width 183 height 353
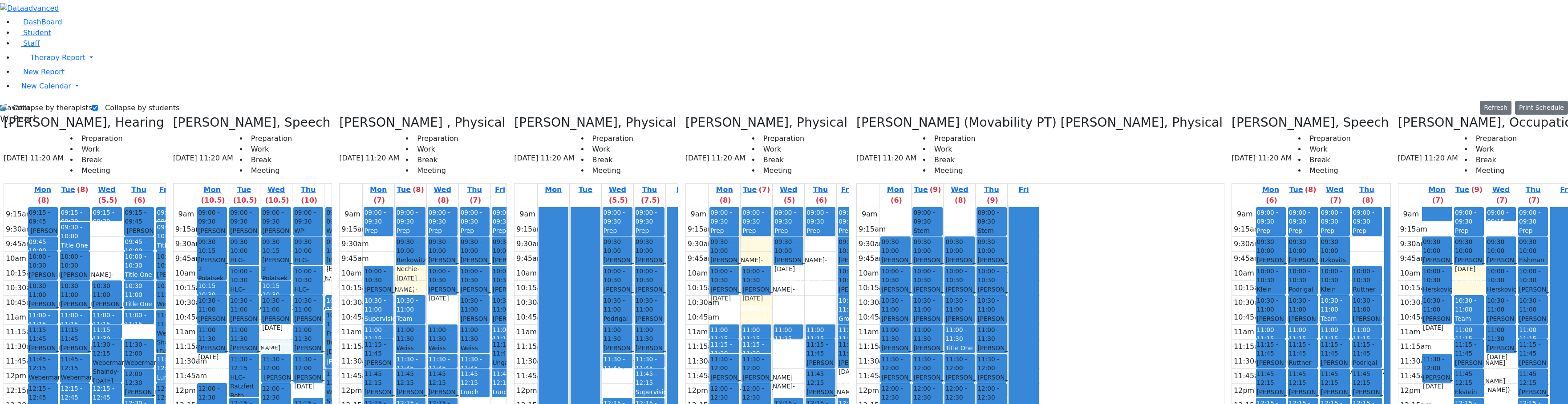
drag, startPoint x: 324, startPoint y: 190, endPoint x: 324, endPoint y: 183, distance: 7.0
click at [324, 207] on div "9am 9:15am 9:30am 9:45am 10am 10:15am 10:30am 10:45am 11am 11:15am 11:30am 11:4…" at bounding box center [264, 383] width 183 height 353
click at [305, 335] on div "9am 9:15am 9:30am 9:45am 10am 10:15am 10:30am 10:45am 11am 11:15am 11:30am 11:4…" at bounding box center [264, 383] width 183 height 353
drag, startPoint x: 324, startPoint y: 183, endPoint x: 326, endPoint y: 192, distance: 9.2
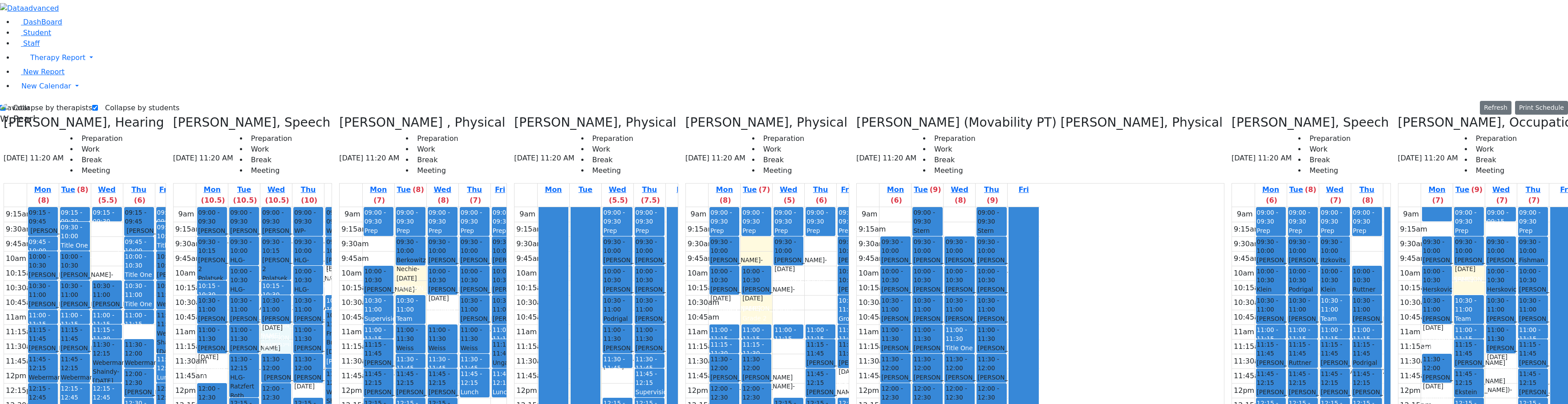
click at [326, 207] on div "9am 9:15am 9:30am 9:45am 10am 10:15am 10:30am 10:45am 11am 11:15am 11:30am 11:4…" at bounding box center [264, 383] width 183 height 353
click at [357, 234] on div "9am 9:15am 9:30am 9:45am 10am 10:15am 10:30am 10:45am 11am 11:15am 11:30am 11:4…" at bounding box center [264, 383] width 183 height 353
click at [335, 207] on div "9am 9:15am 9:30am 9:45am 10am 10:15am 10:30am 10:45am 11am 11:15am 11:30am 11:4…" at bounding box center [264, 383] width 183 height 353
drag, startPoint x: 335, startPoint y: 190, endPoint x: 331, endPoint y: 181, distance: 9.8
drag, startPoint x: 407, startPoint y: 119, endPoint x: 409, endPoint y: 131, distance: 12.2
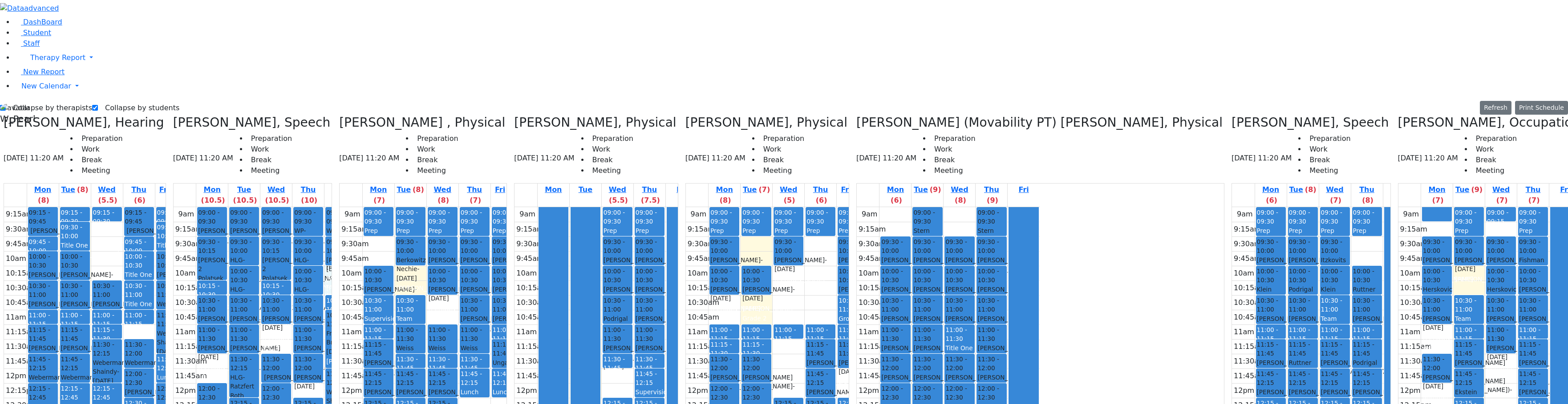
click at [357, 207] on div "9am 9:15am 9:30am 9:45am 10am 10:15am 10:30am 10:45am 11am 11:15am 11:30am 11:4…" at bounding box center [264, 383] width 183 height 353
click at [305, 335] on div "9am 9:15am 9:30am 9:45am 10am 10:15am 10:30am 10:45am 11am 11:15am 11:30am 11:4…" at bounding box center [264, 383] width 183 height 353
click at [252, 208] on div "9am 9:15am 9:30am 9:45am 10am 10:15am 10:30am 10:45am 11am 11:15am 11:30am 11:4…" at bounding box center [264, 383] width 183 height 353
click at [196, 354] on td "11:30am" at bounding box center [184, 361] width 23 height 15
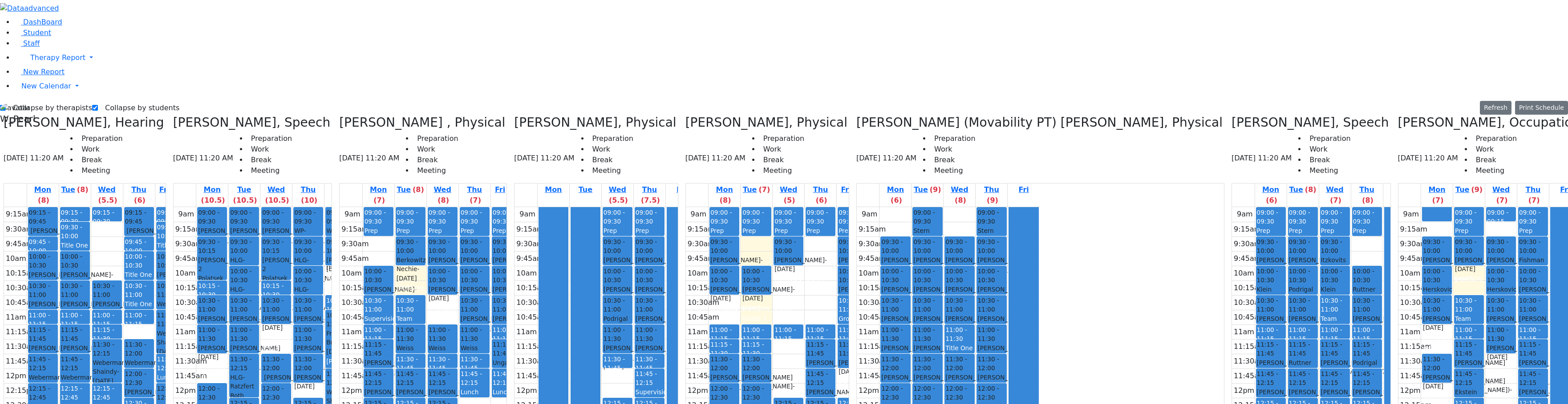
click at [209, 357] on div "11:30am" at bounding box center [191, 362] width 36 height 11
drag, startPoint x: 32, startPoint y: 13, endPoint x: 32, endPoint y: 9, distance: 4.0
click at [32, 101] on label "Collapse by therapists" at bounding box center [48, 108] width 86 height 14
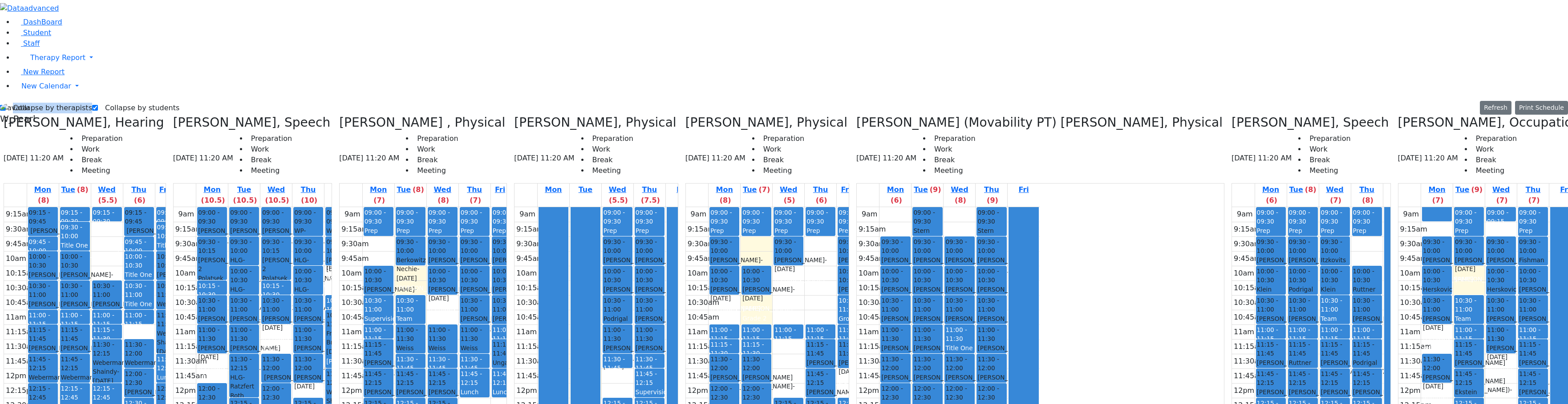
click at [37, 101] on label "Collapse by therapists" at bounding box center [48, 108] width 86 height 14
click at [6, 105] on input "Collapse by therapists" at bounding box center [2, 108] width 6 height 6
checkbox input "false"
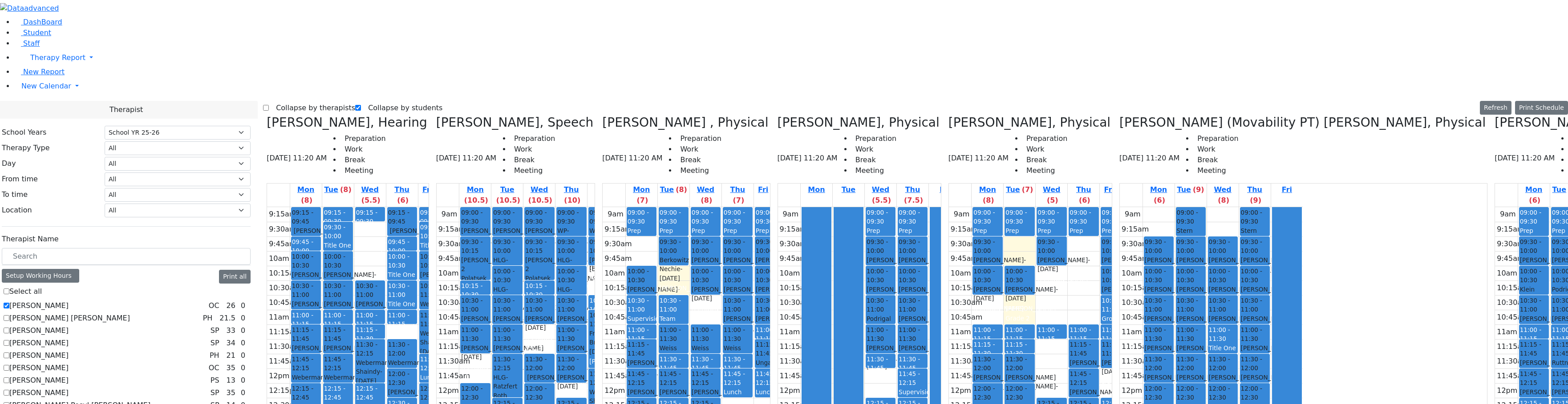
checkbox input "true"
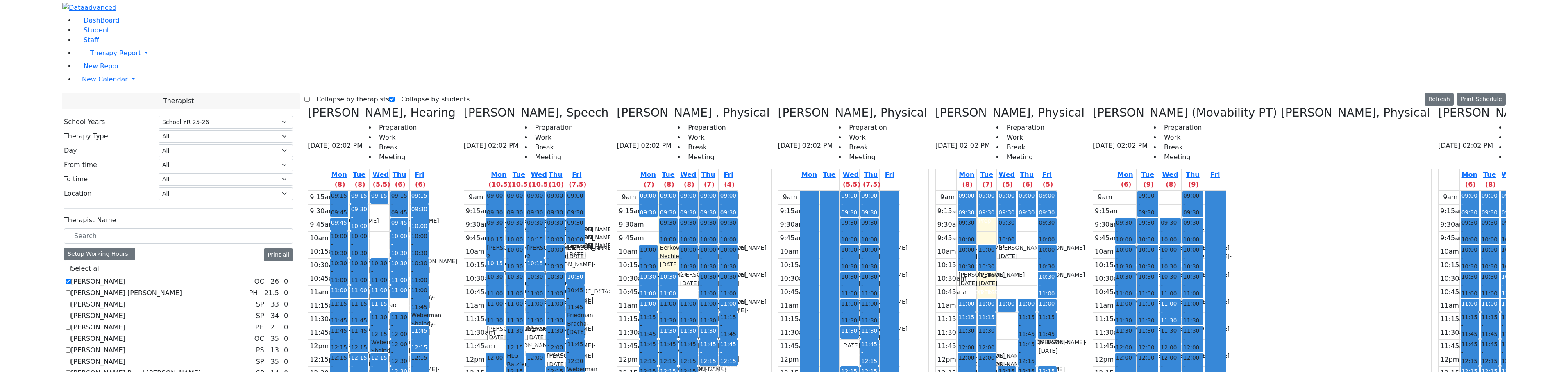
scroll to position [246, 0]
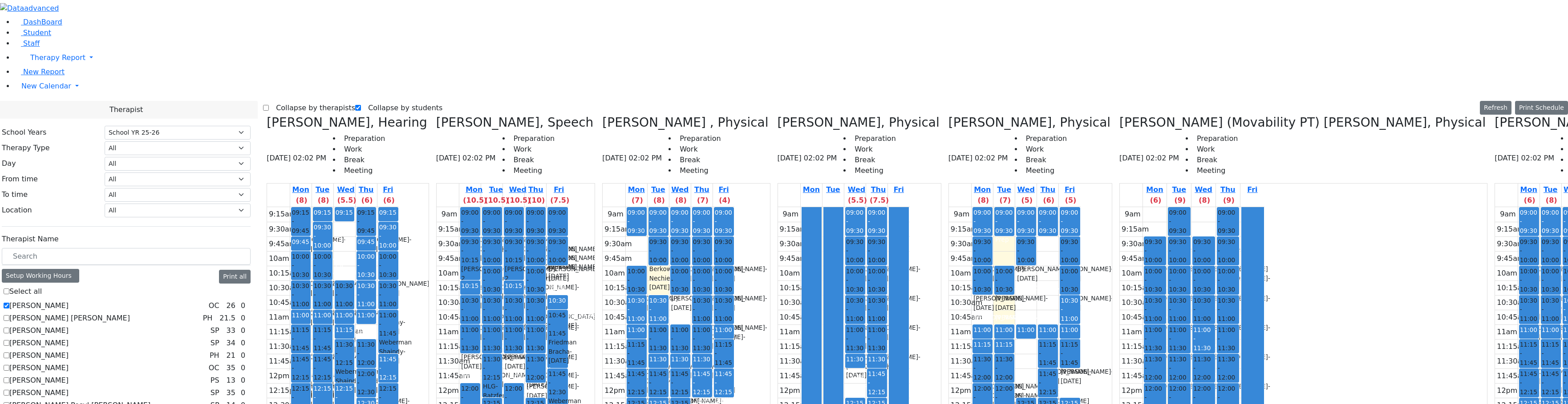
checkbox input "true"
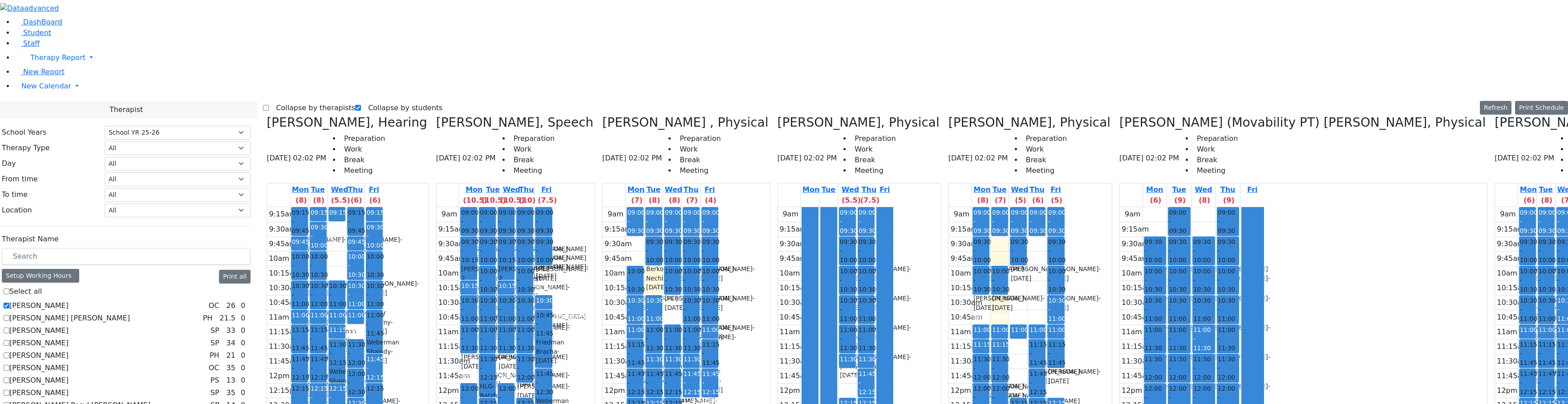
click at [290, 101] on label "Collapse by therapists" at bounding box center [312, 108] width 86 height 14
click at [269, 105] on input "Collapse by therapists" at bounding box center [266, 108] width 6 height 6
checkbox input "true"
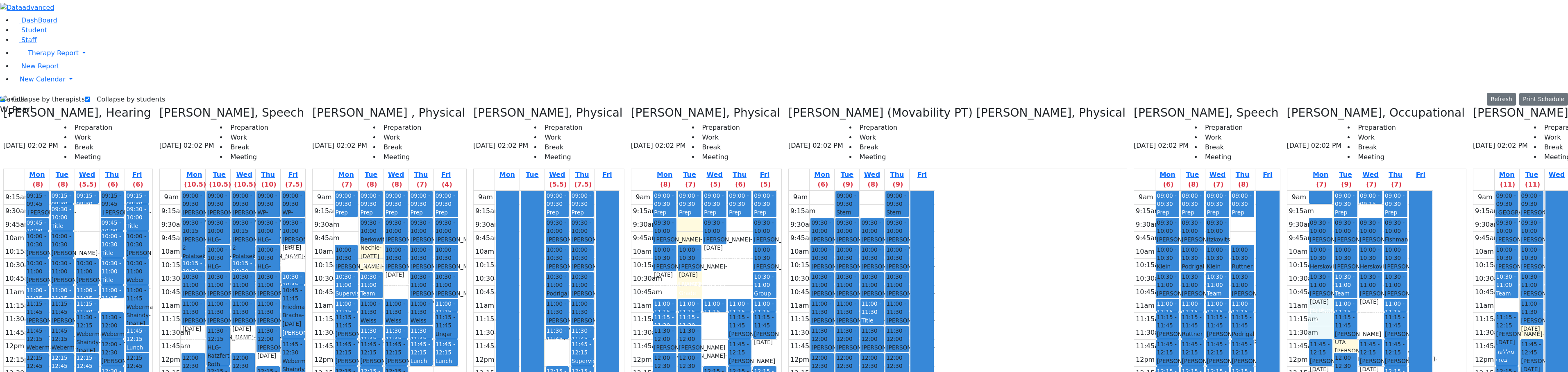
drag, startPoint x: 1129, startPoint y: 164, endPoint x: 1139, endPoint y: 190, distance: 27.9
click at [1248, 191] on div "9am 9:15am 9:30am 9:45am 10am 10:15am 10:30am 10:45am 11am 11:15am 11:30am 11:4…" at bounding box center [1360, 353] width 146 height 325
drag, startPoint x: 881, startPoint y: 55, endPoint x: 882, endPoint y: 62, distance: 7.1
click at [882, 191] on div "9am 9:15am 9:30am 9:45am 10am 10:15am 10:30am 10:45am 11am 11:15am 11:30am 11:4…" at bounding box center [862, 353] width 146 height 325
